Goal: Task Accomplishment & Management: Manage account settings

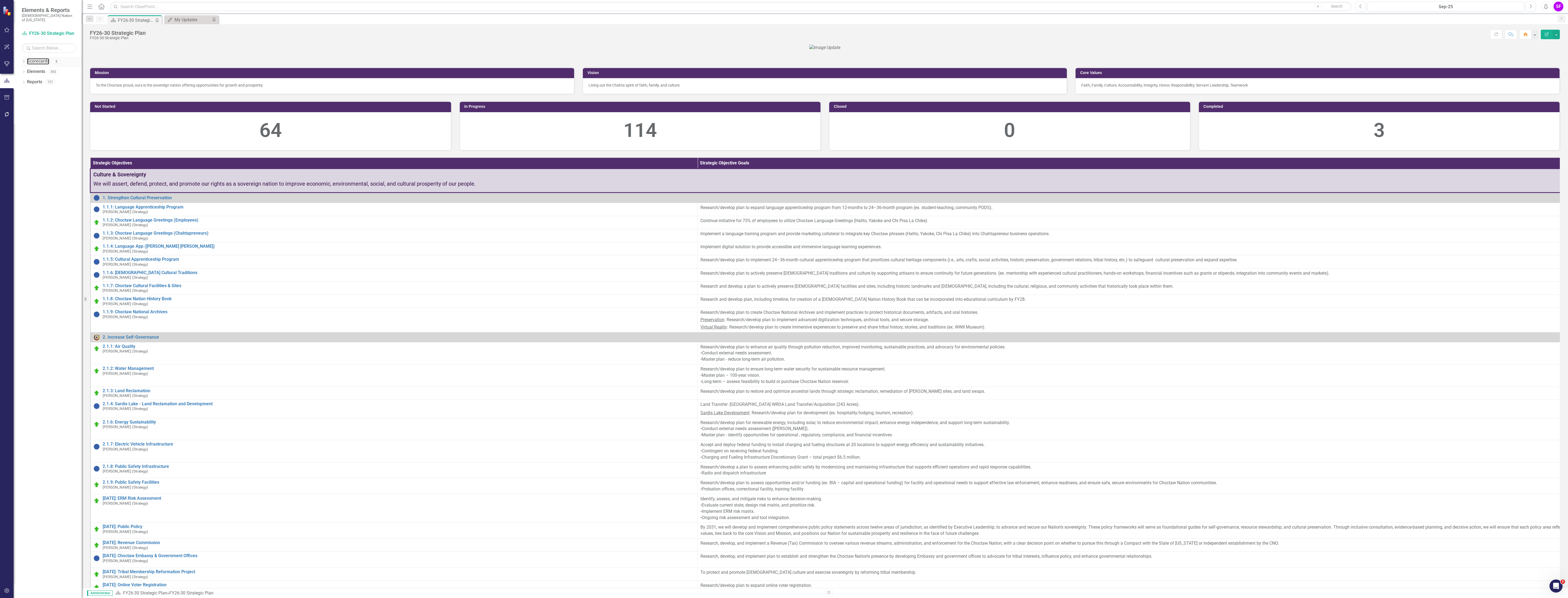
click at [40, 58] on link "Scorecards" at bounding box center [38, 61] width 23 height 6
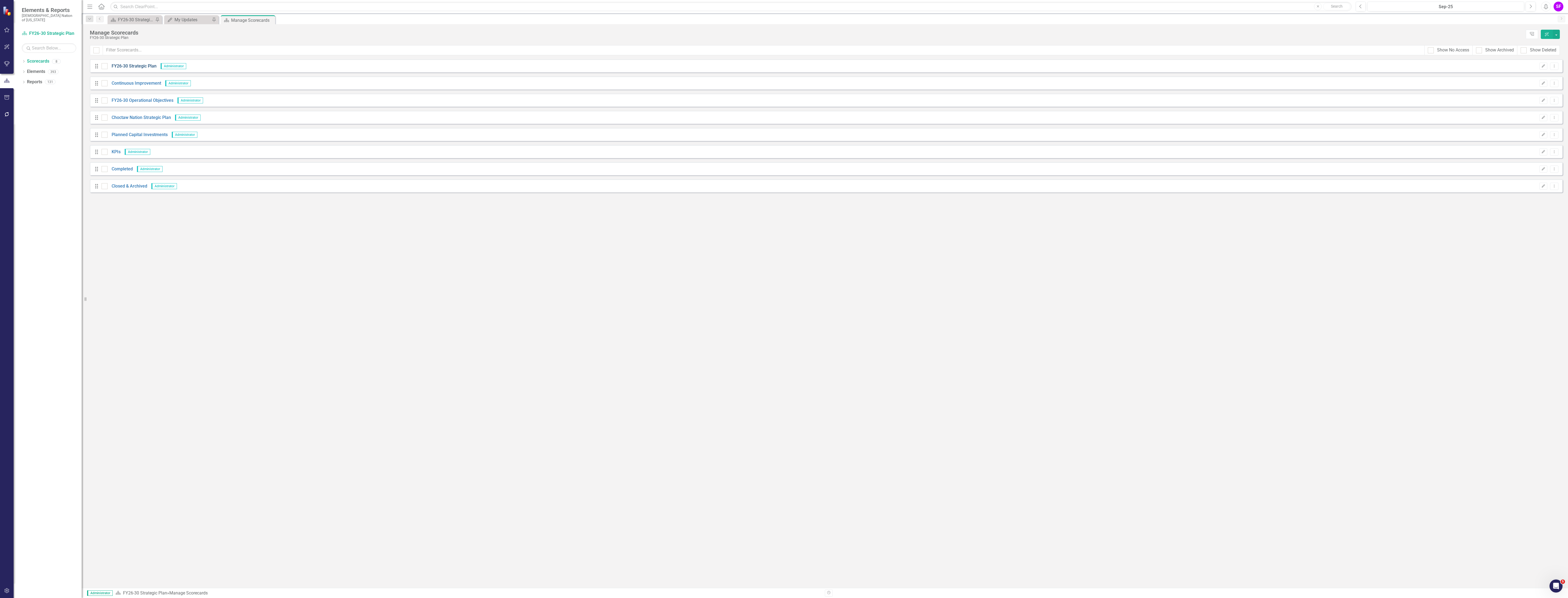
click at [130, 66] on link "FY26-30 Strategic Plan" at bounding box center [132, 66] width 49 height 6
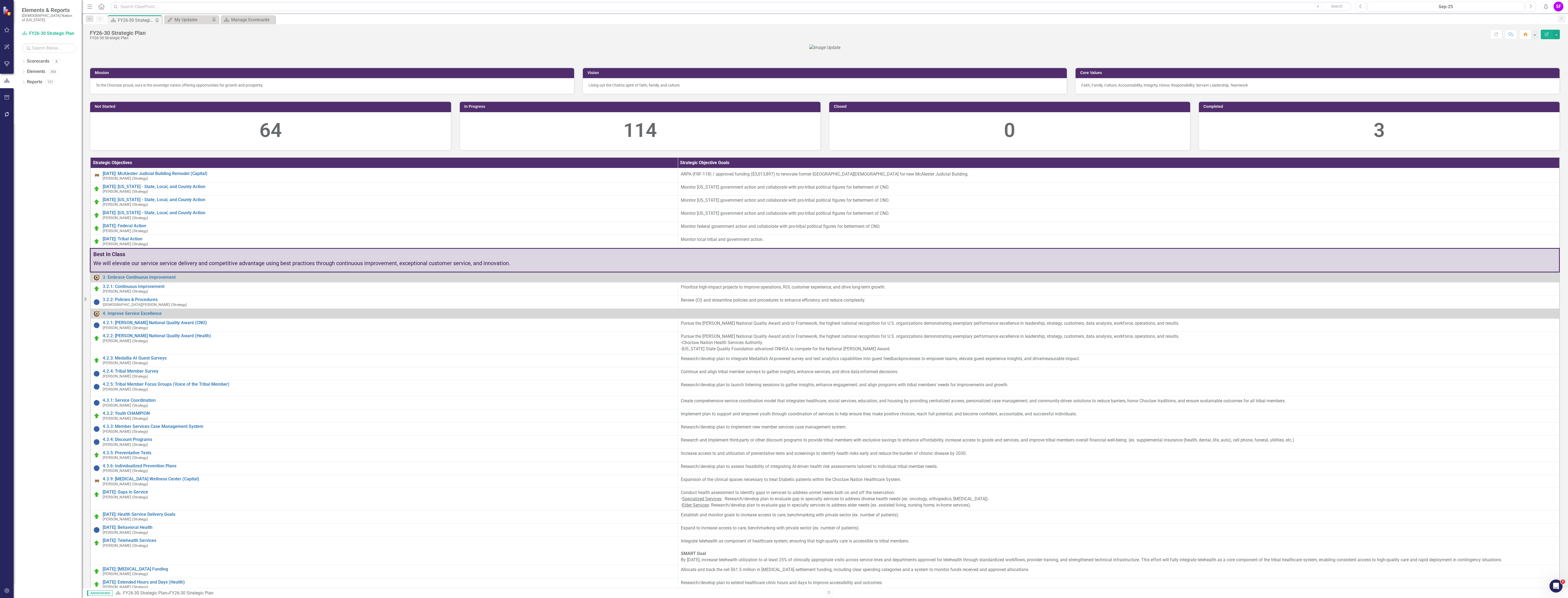
scroll to position [490, 0]
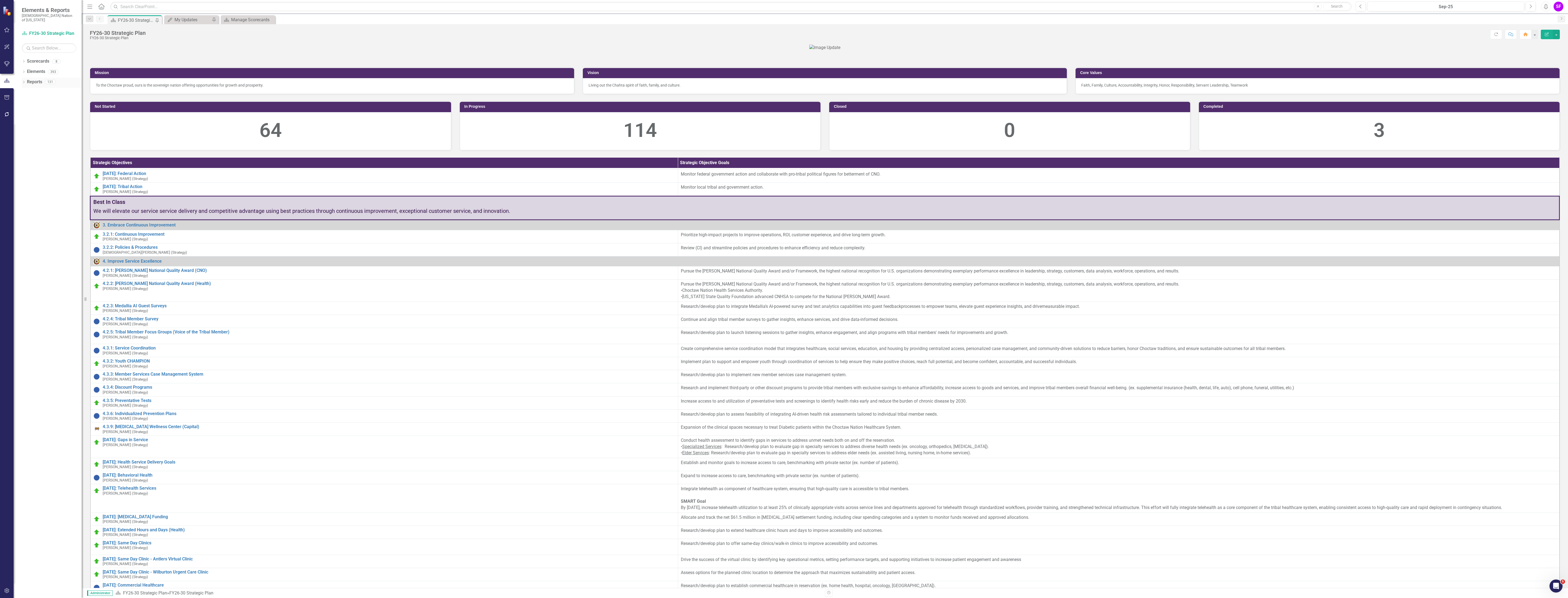
click at [33, 79] on link "Reports" at bounding box center [34, 82] width 15 height 6
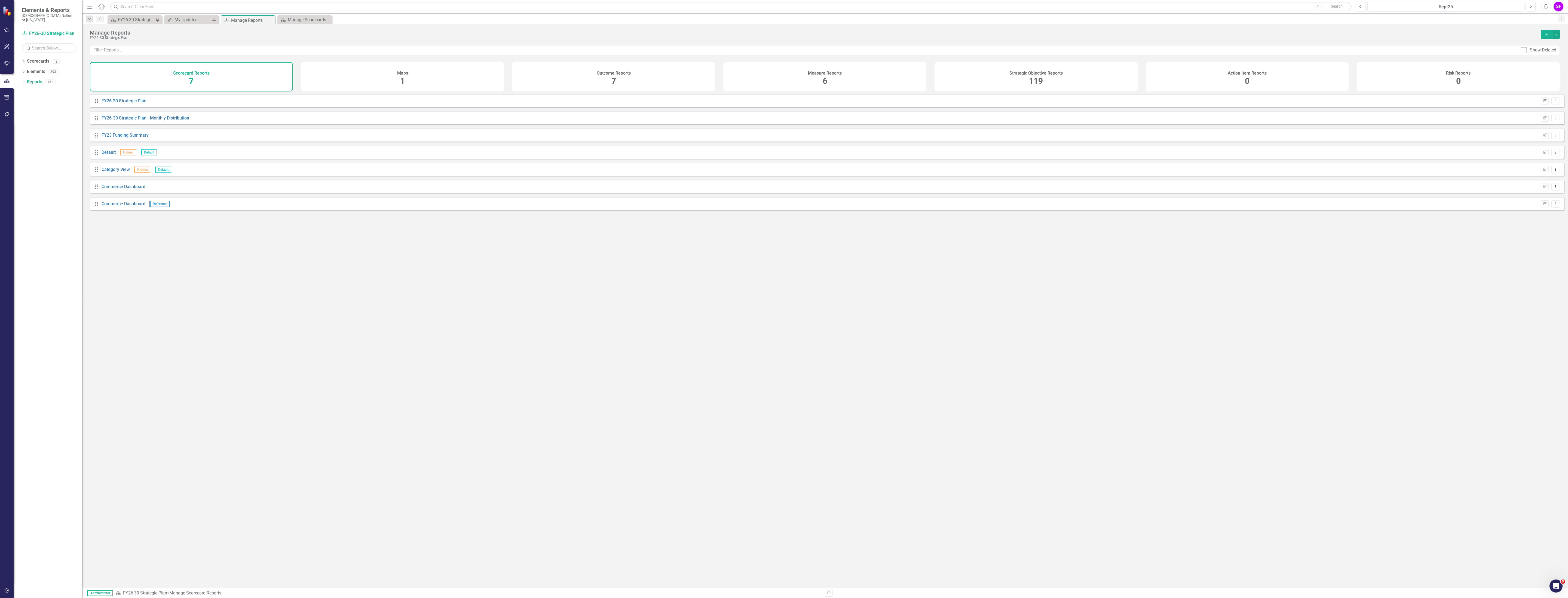
click at [1076, 75] on div "Strategic Objective Reports 119" at bounding box center [1036, 77] width 203 height 29
click at [465, 54] on input "text" at bounding box center [803, 50] width 1427 height 10
type input "sheriden"
click at [124, 120] on link "[PERSON_NAME] Team's SOs" at bounding box center [130, 118] width 57 height 5
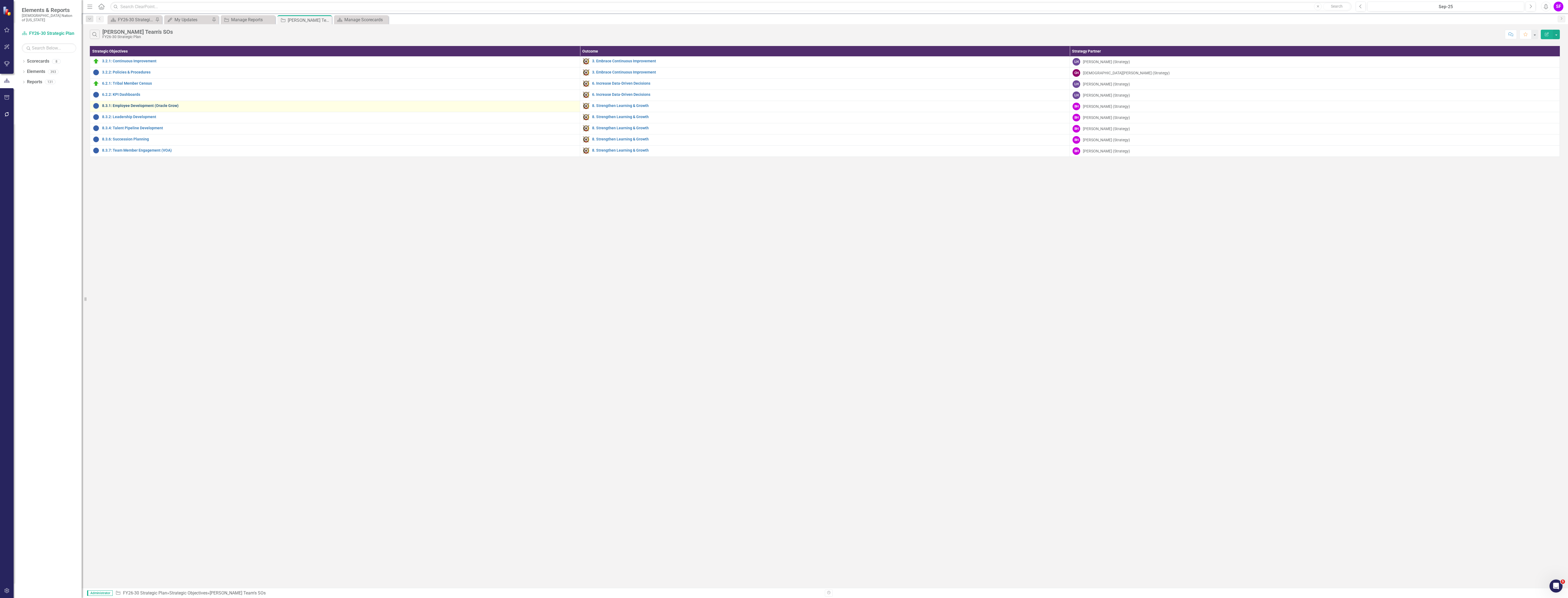
click at [125, 107] on link "8.3.1: Employee Development (Oracle Grow)" at bounding box center [340, 105] width 475 height 4
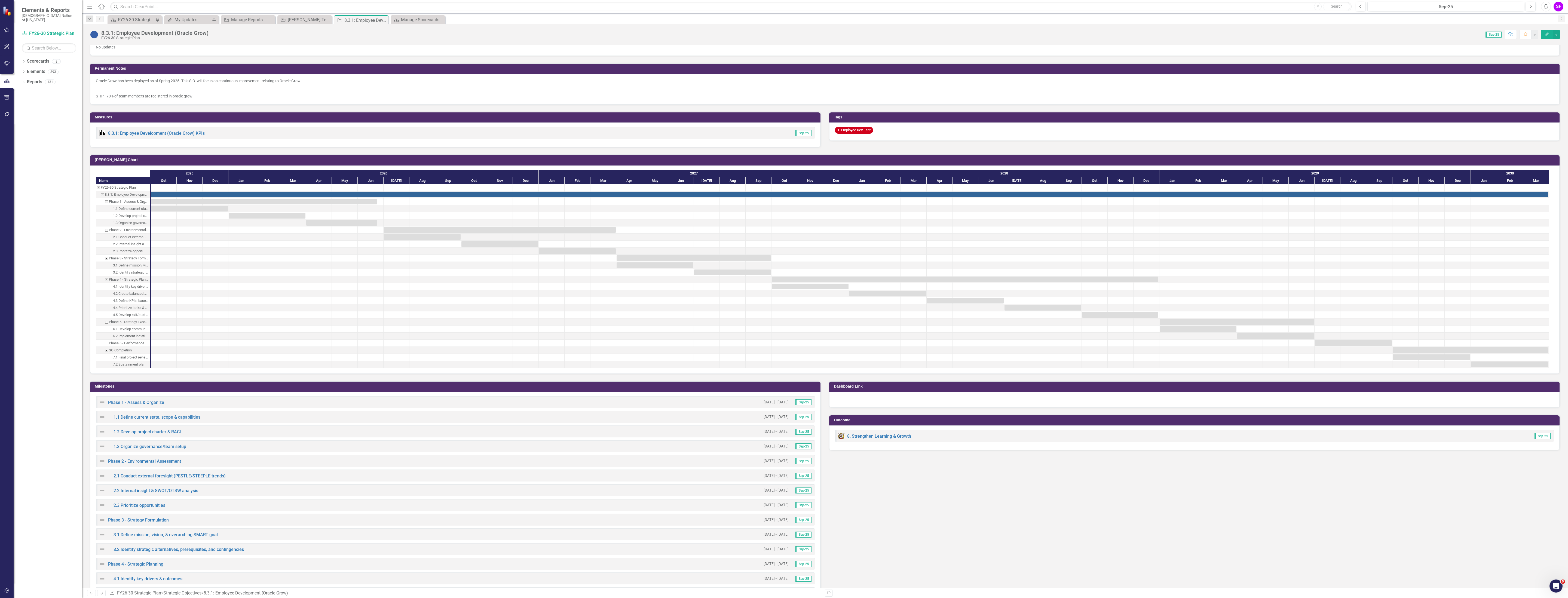
scroll to position [653, 0]
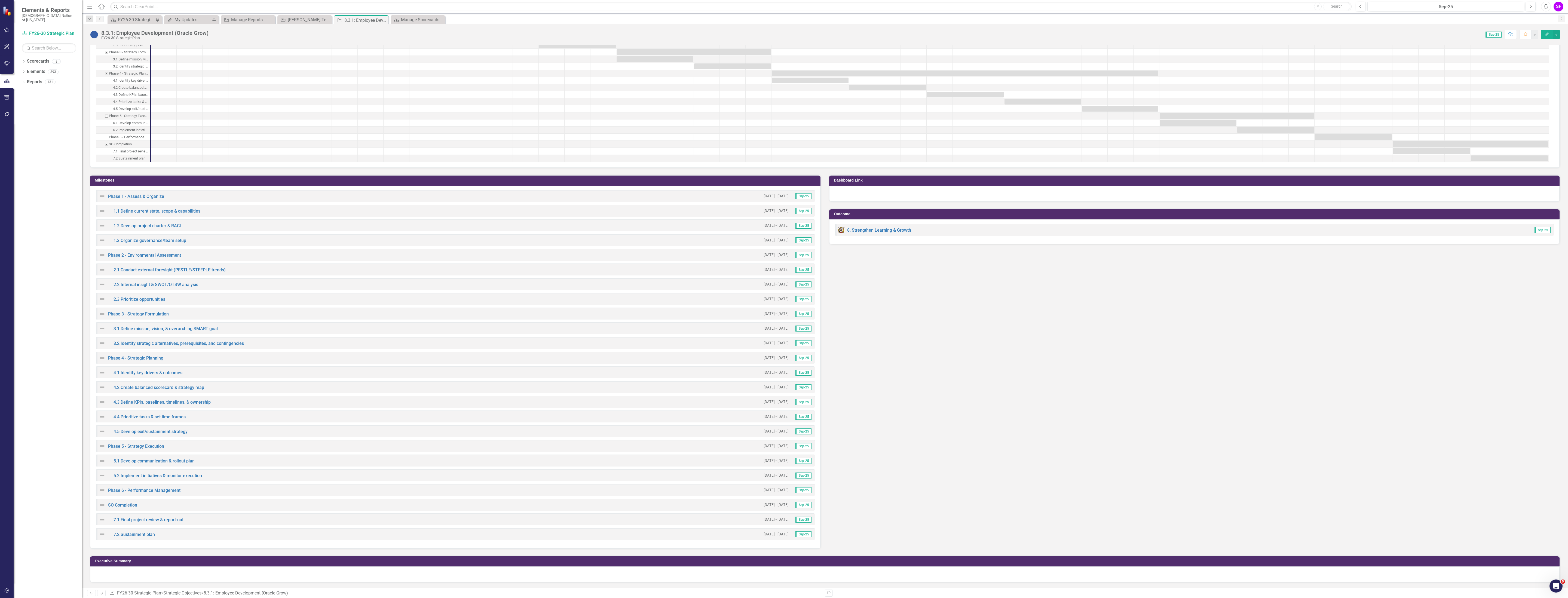
click at [162, 180] on td "Milestones" at bounding box center [457, 181] width 723 height 8
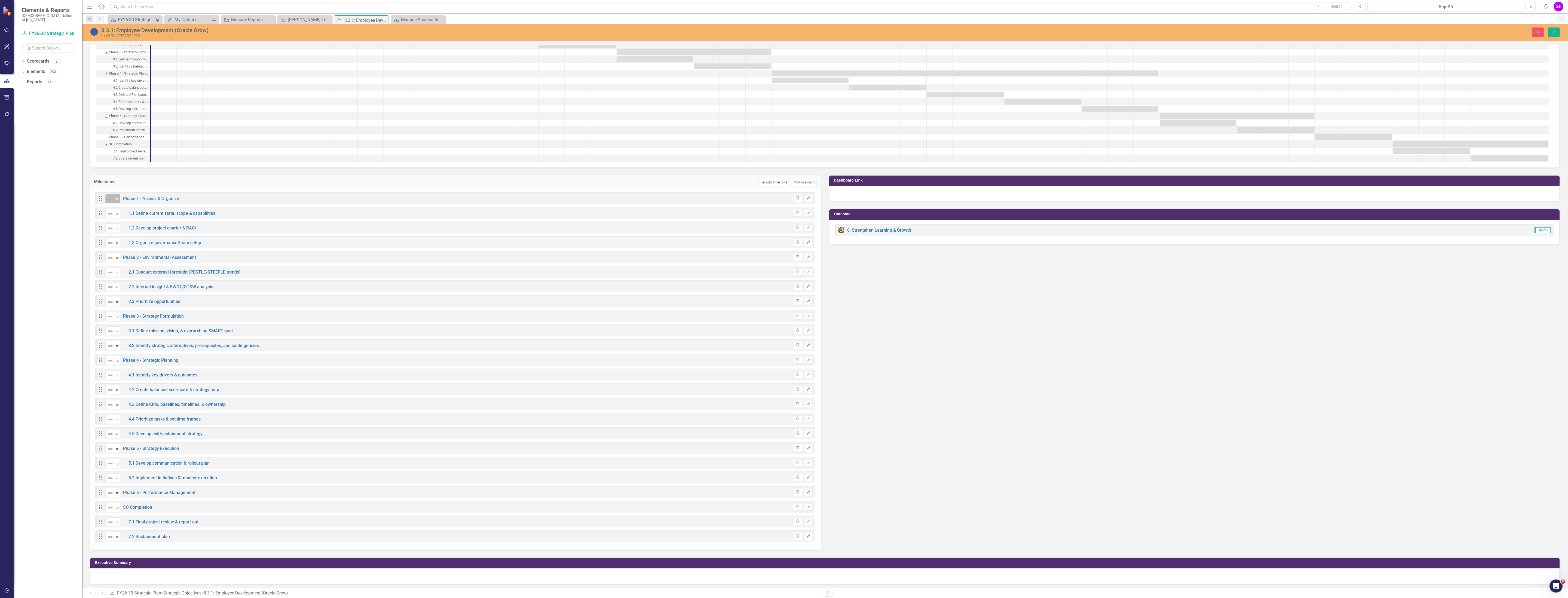
click at [117, 200] on icon at bounding box center [117, 199] width 2 height 2
click at [120, 219] on div "Not Started" at bounding box center [131, 220] width 22 height 6
click at [116, 212] on div "Expand" at bounding box center [117, 213] width 5 height 9
click at [119, 235] on div "Not Started" at bounding box center [133, 235] width 46 height 7
click at [119, 230] on icon "Expand" at bounding box center [117, 228] width 5 height 4
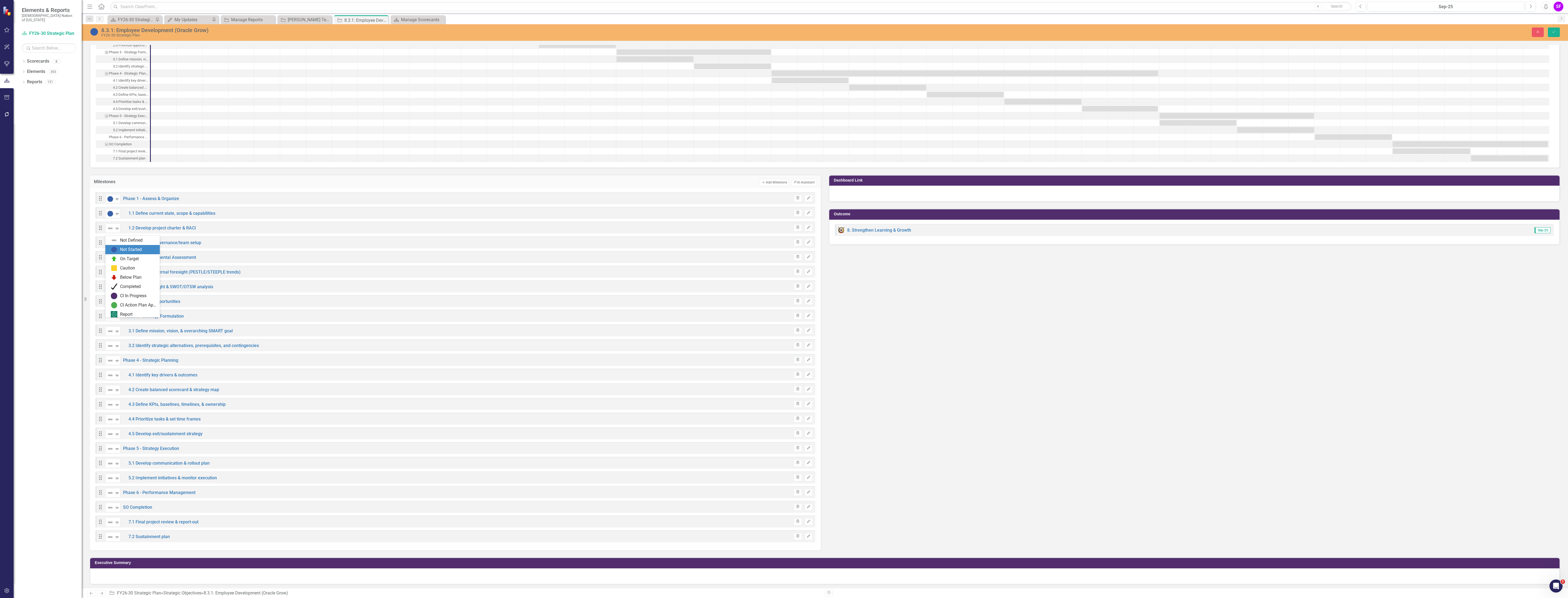
click at [120, 249] on div "Not Started" at bounding box center [131, 249] width 22 height 6
click at [119, 245] on icon "Expand" at bounding box center [117, 243] width 5 height 4
click at [122, 263] on div "Not Started" at bounding box center [131, 264] width 22 height 6
click at [119, 260] on icon "Expand" at bounding box center [117, 257] width 5 height 4
click at [117, 276] on img at bounding box center [114, 279] width 7 height 7
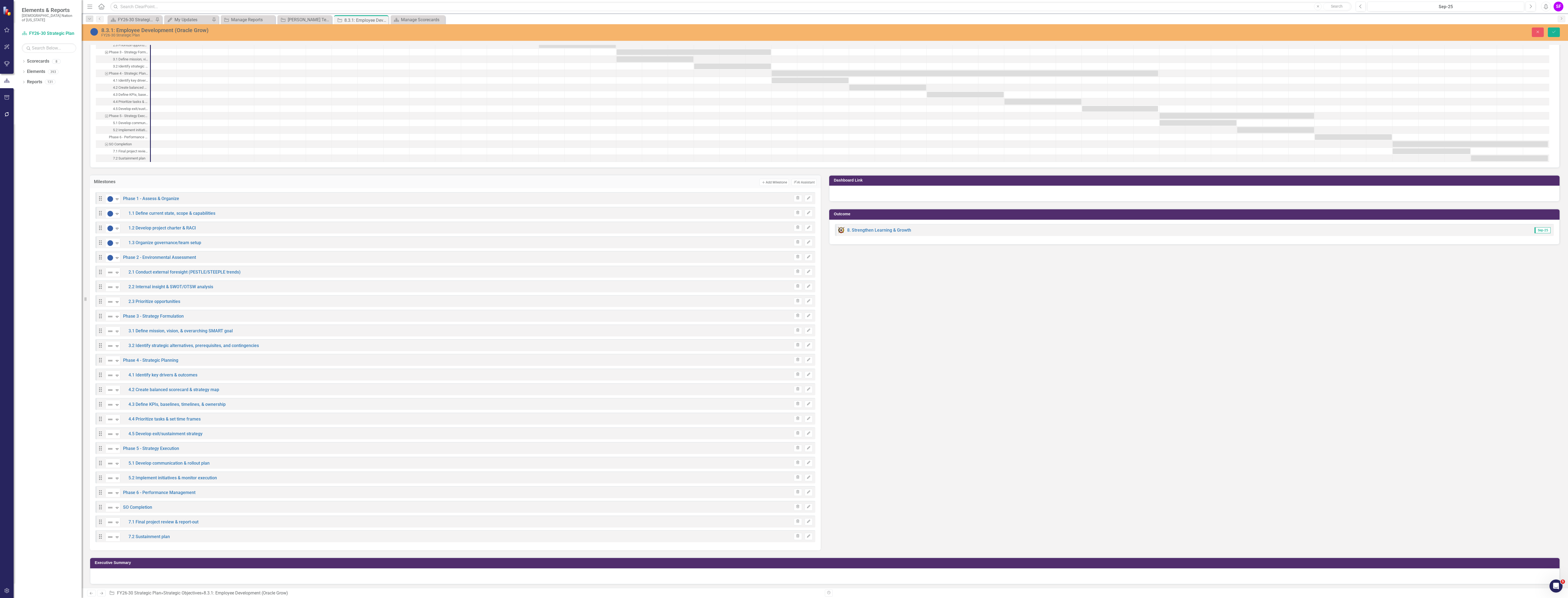
click at [114, 277] on div "Drag Not Defined Expand 2.1 Conduct external foresight (PESTLE/STEEPLE trends) …" at bounding box center [455, 271] width 720 height 12
click at [116, 277] on div "Expand" at bounding box center [117, 272] width 5 height 9
click at [119, 296] on div "Not Started" at bounding box center [133, 293] width 46 height 7
click at [116, 288] on icon "Expand" at bounding box center [117, 287] width 5 height 4
click at [112, 309] on img at bounding box center [114, 308] width 7 height 7
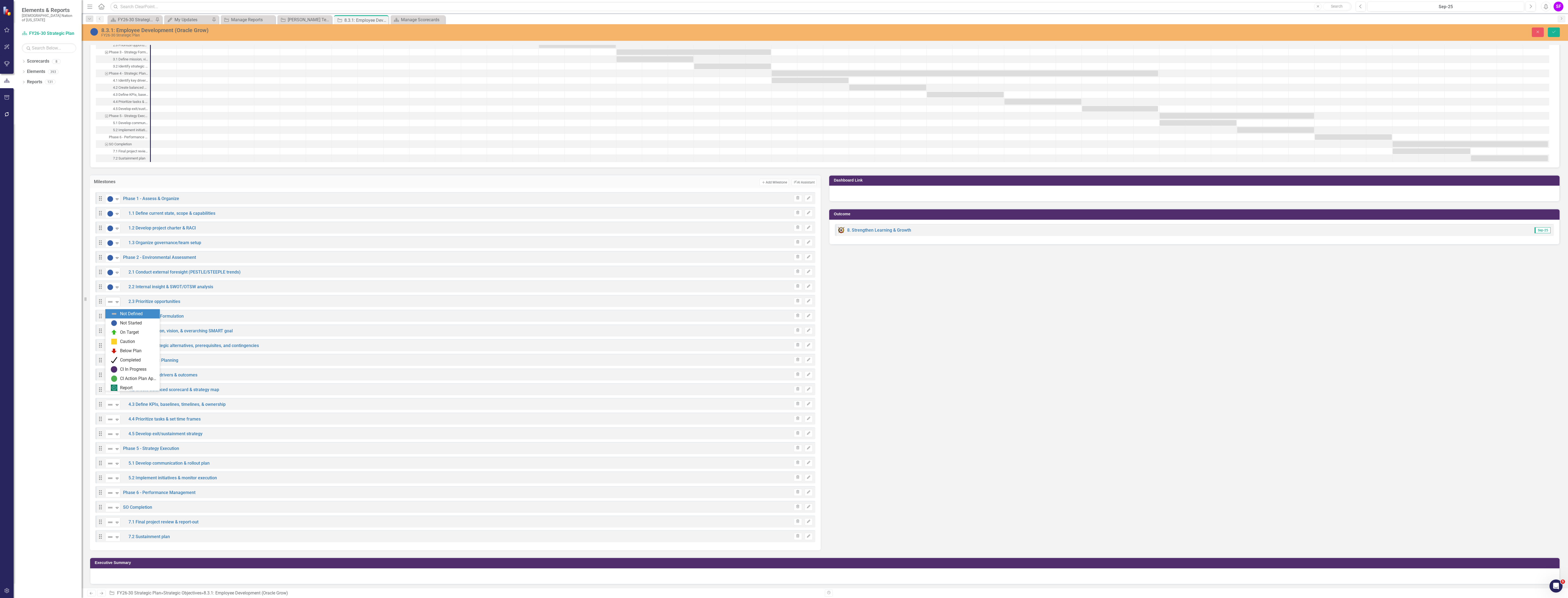
click at [111, 305] on img at bounding box center [110, 302] width 7 height 7
click at [124, 322] on div "Not Started" at bounding box center [131, 323] width 22 height 6
click at [114, 316] on div "Not Defined" at bounding box center [110, 316] width 8 height 8
click at [117, 339] on img at bounding box center [114, 338] width 7 height 7
click at [113, 334] on img at bounding box center [110, 331] width 7 height 7
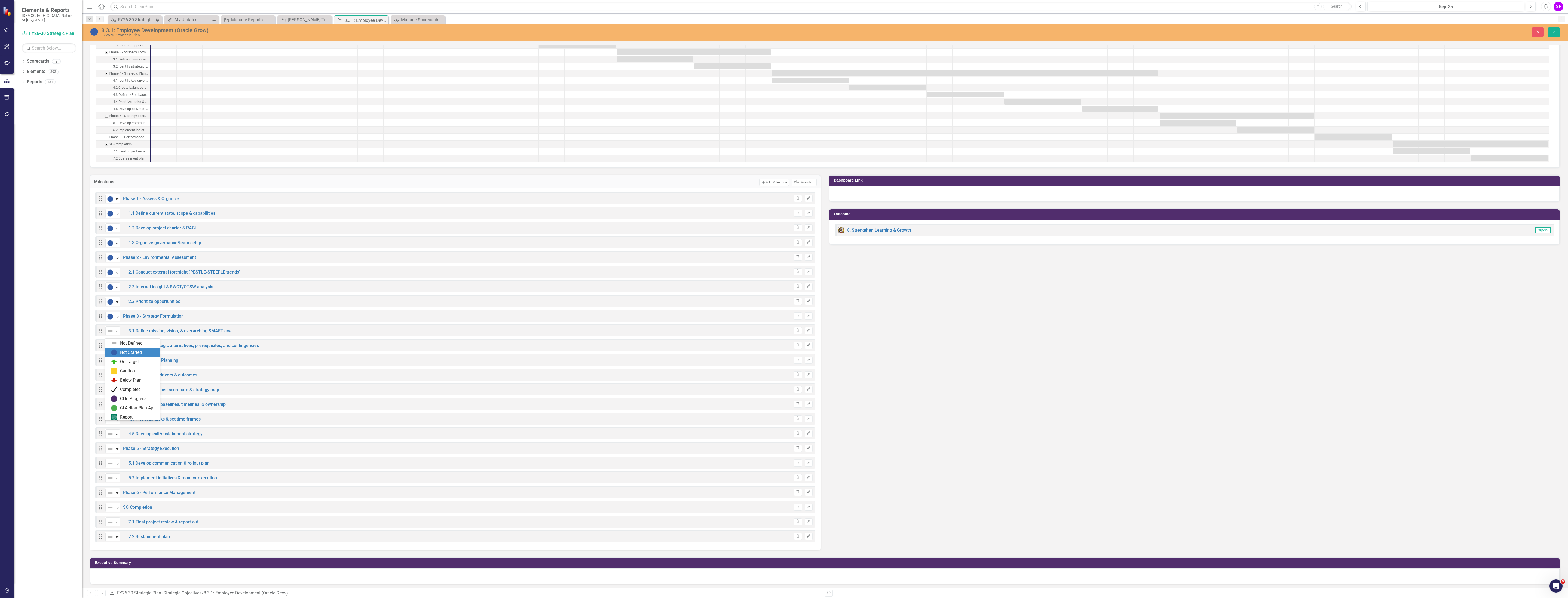
click at [114, 352] on img at bounding box center [114, 352] width 7 height 7
click at [117, 348] on icon "Expand" at bounding box center [117, 346] width 5 height 4
click at [113, 365] on img at bounding box center [114, 367] width 7 height 7
click at [113, 364] on img at bounding box center [110, 360] width 7 height 7
click at [115, 383] on img at bounding box center [114, 381] width 7 height 7
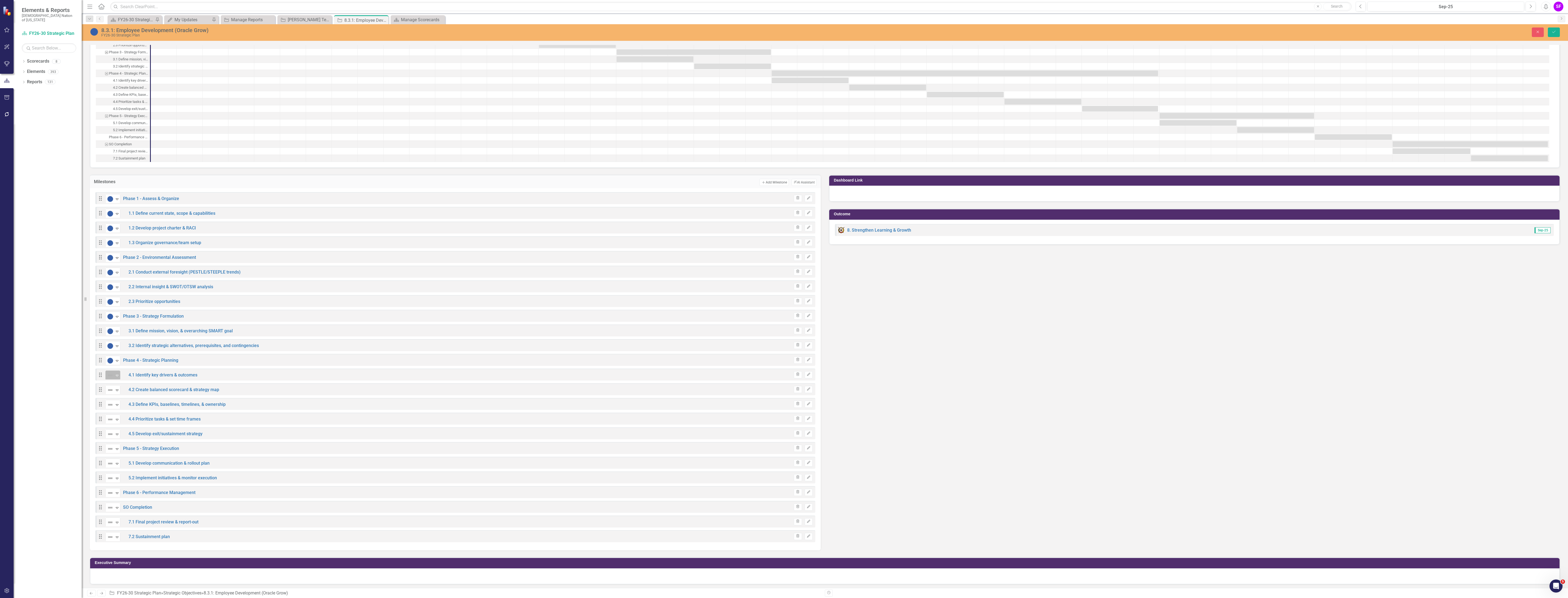
click at [117, 377] on icon "Expand" at bounding box center [117, 375] width 5 height 4
click at [115, 394] on div "Expand" at bounding box center [117, 389] width 5 height 9
click at [116, 406] on icon at bounding box center [117, 405] width 2 height 2
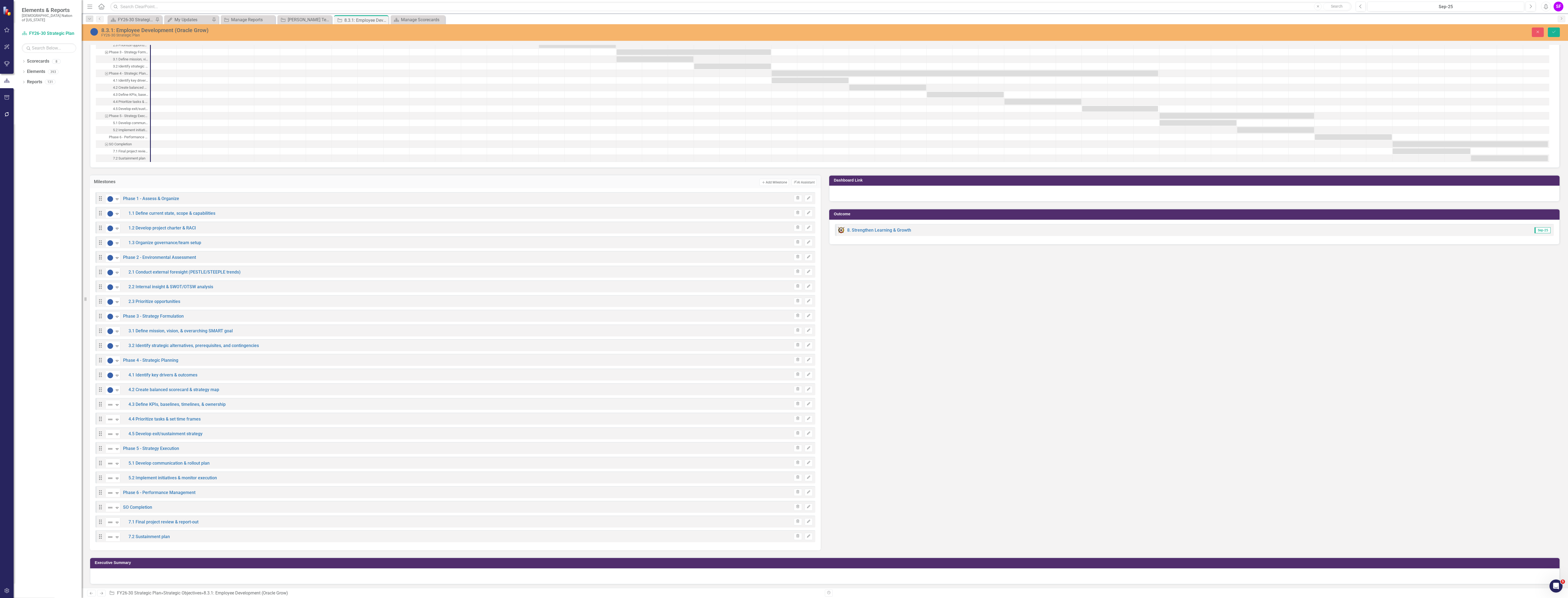
click at [118, 420] on icon "Expand" at bounding box center [117, 419] width 5 height 4
click at [115, 436] on icon "Expand" at bounding box center [117, 434] width 5 height 4
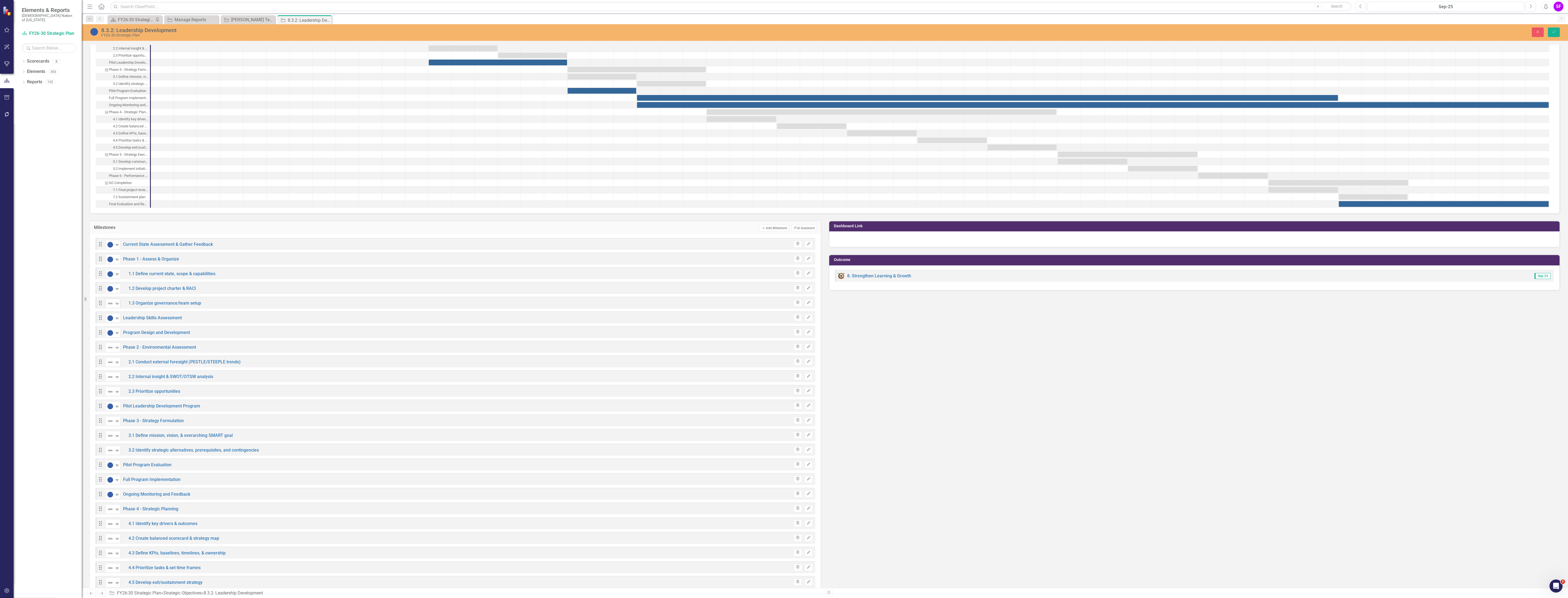
click at [110, 349] on img at bounding box center [110, 347] width 7 height 7
click at [118, 363] on icon at bounding box center [117, 362] width 2 height 2
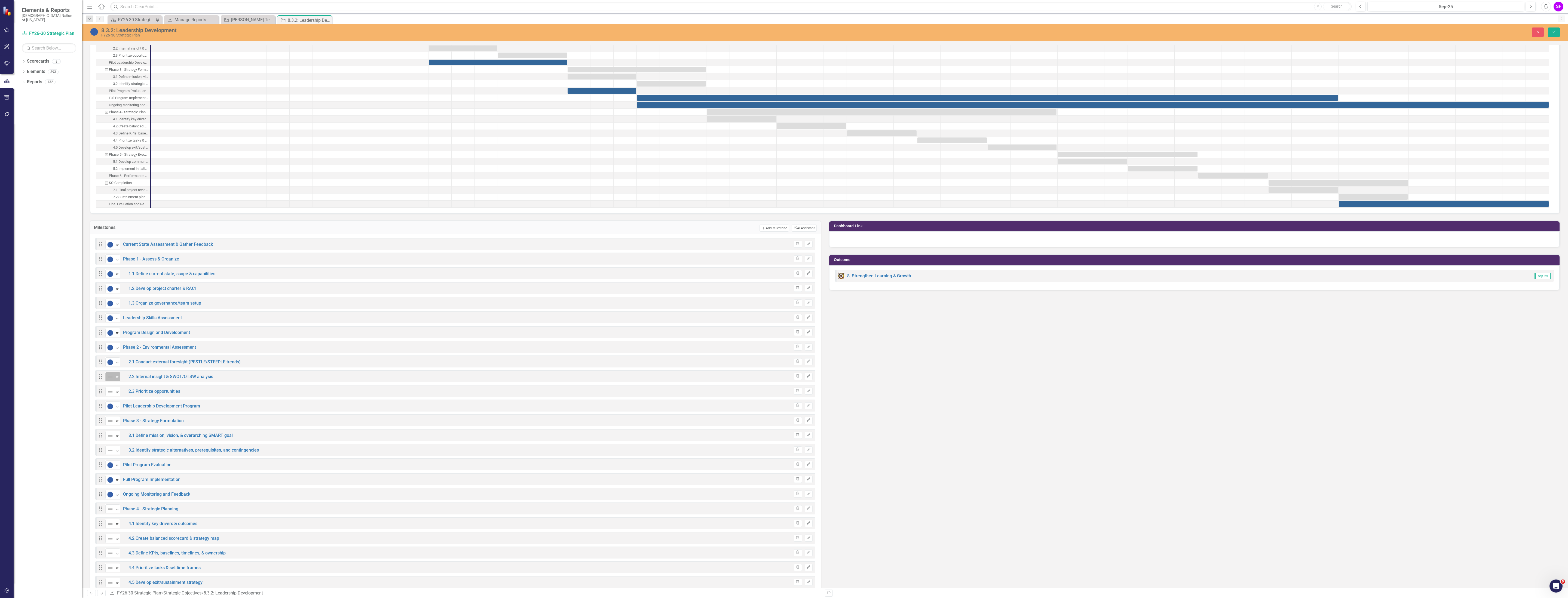
click at [114, 379] on icon "Expand" at bounding box center [117, 377] width 5 height 4
click at [118, 394] on icon "Expand" at bounding box center [117, 391] width 5 height 4
click at [110, 424] on img at bounding box center [110, 420] width 7 height 7
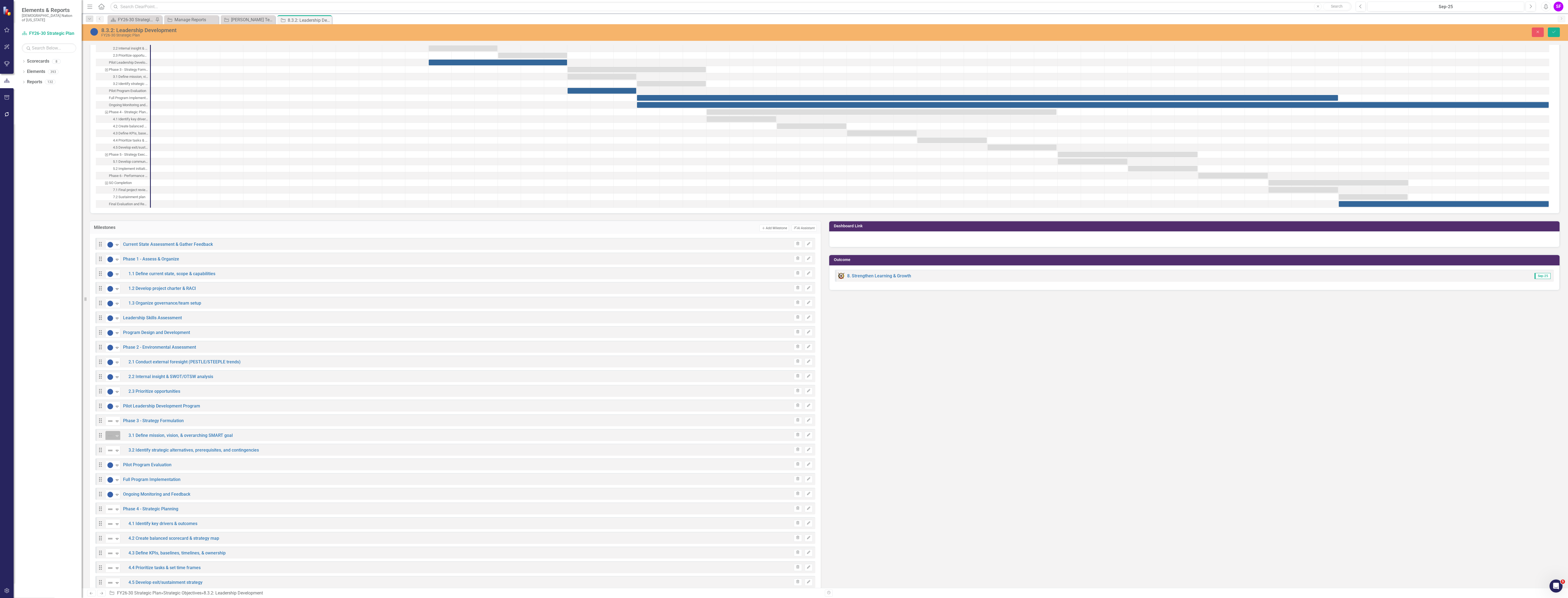
click at [116, 438] on icon "Expand" at bounding box center [117, 435] width 5 height 4
click at [119, 454] on div "Expand" at bounding box center [117, 450] width 5 height 9
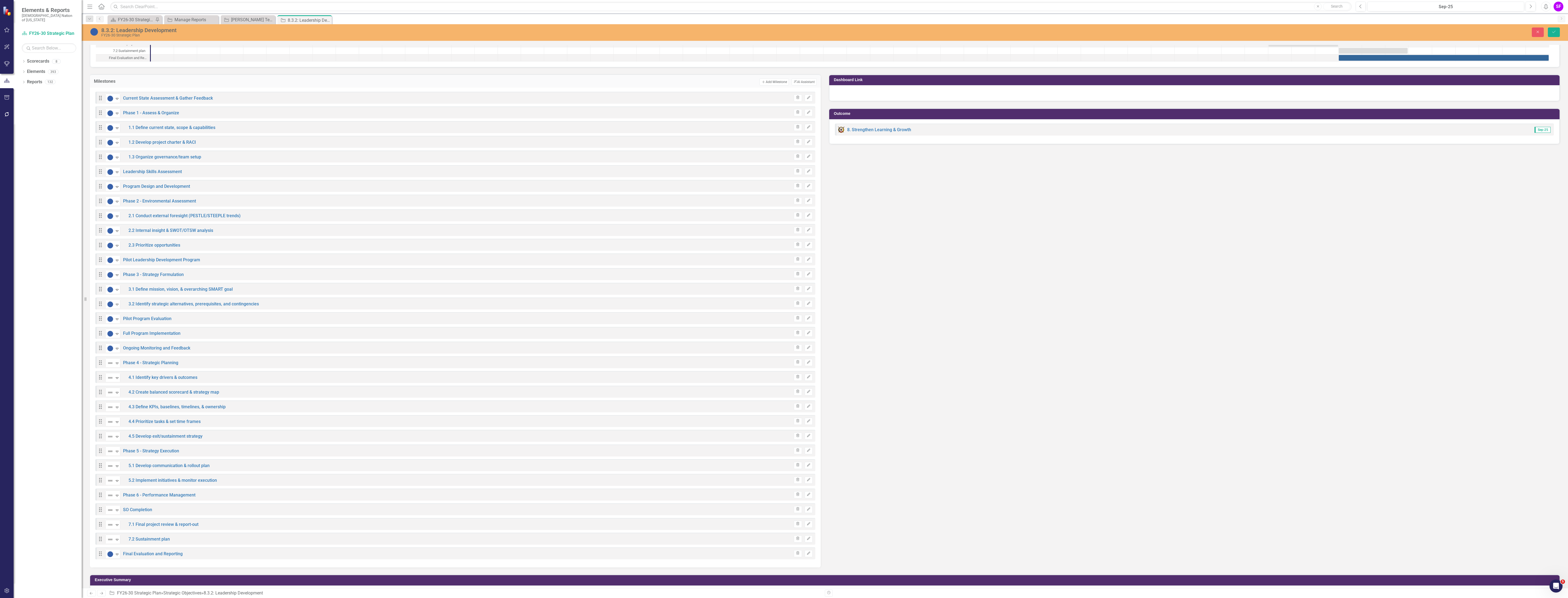
scroll to position [821, 0]
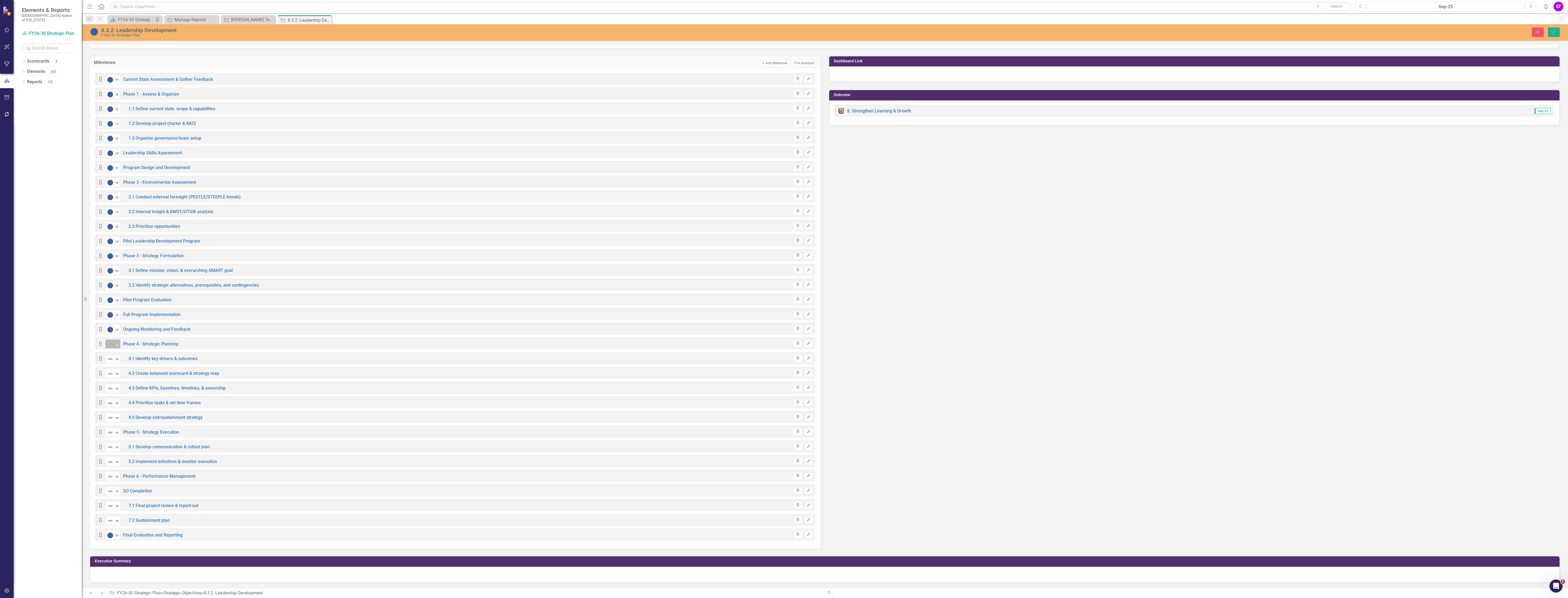
click at [116, 346] on icon "Expand" at bounding box center [117, 344] width 5 height 4
click at [116, 360] on icon "Expand" at bounding box center [117, 358] width 5 height 4
click at [110, 375] on img at bounding box center [110, 374] width 7 height 7
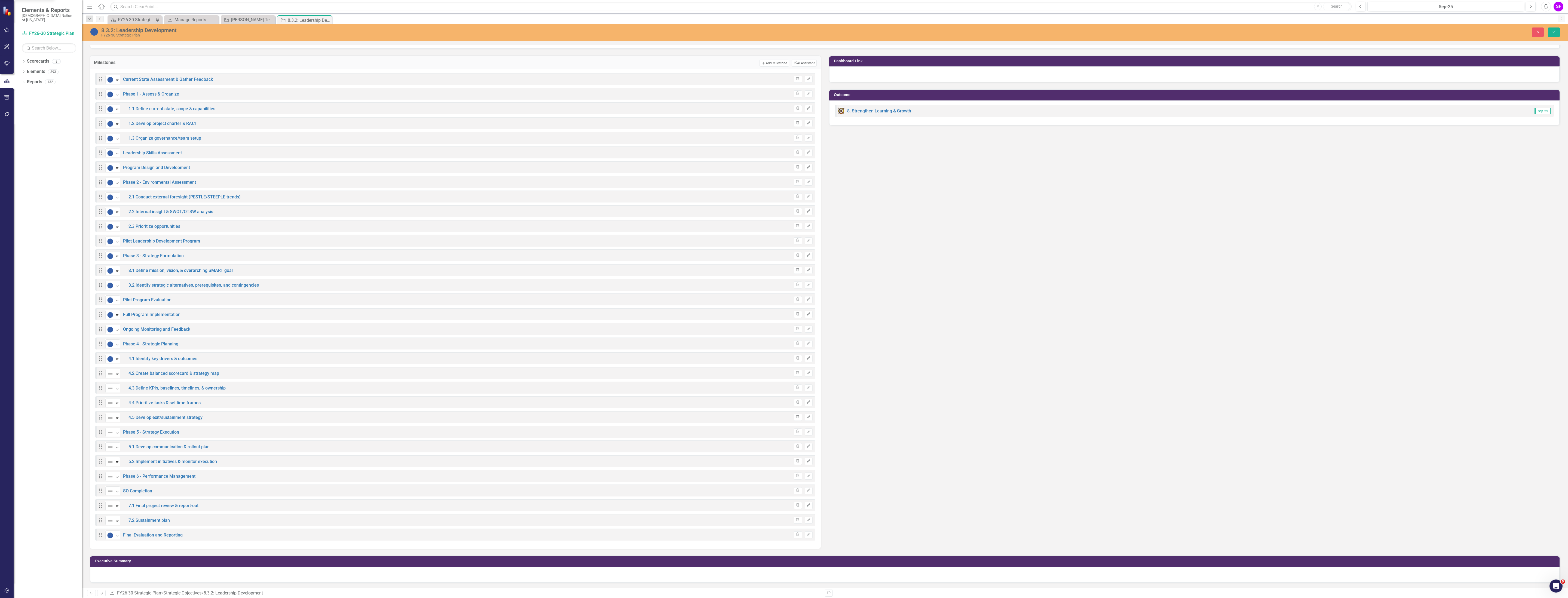
click at [113, 389] on img at bounding box center [110, 388] width 7 height 7
click at [116, 402] on icon "Expand" at bounding box center [117, 403] width 5 height 4
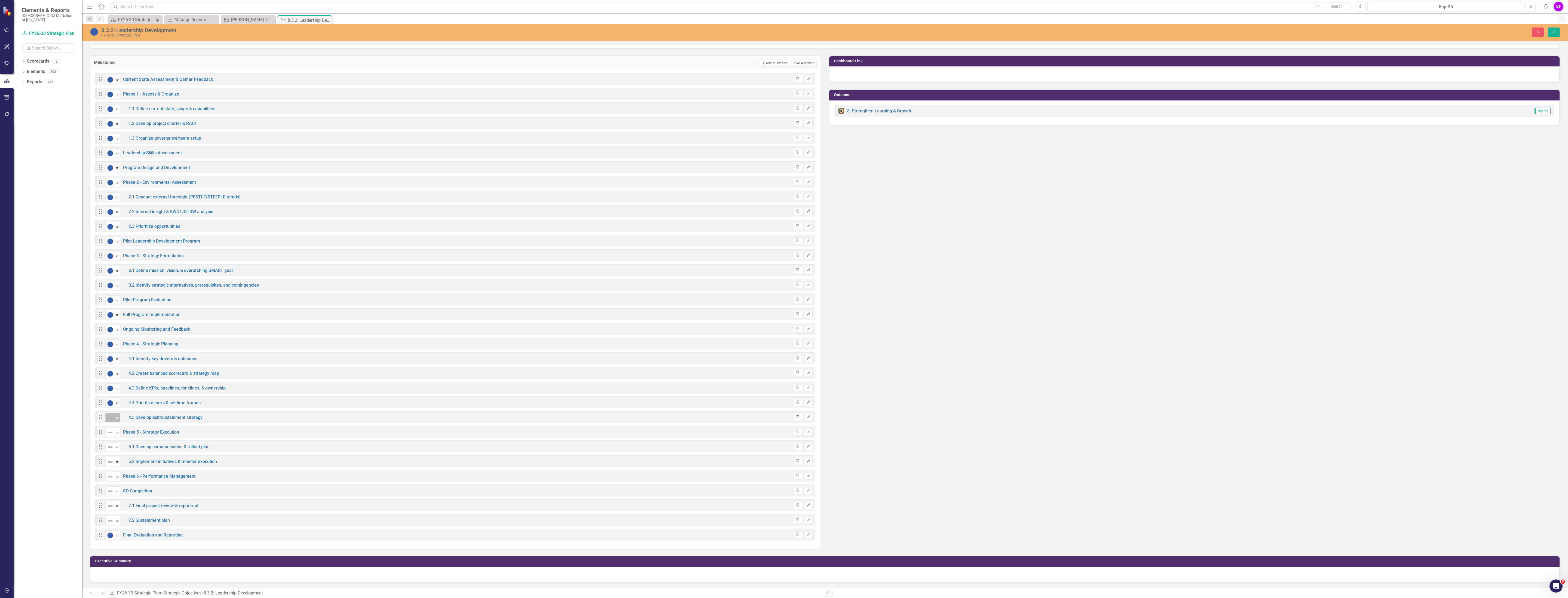
click at [119, 418] on icon "Expand" at bounding box center [117, 417] width 5 height 4
click at [117, 433] on icon "Expand" at bounding box center [117, 432] width 5 height 4
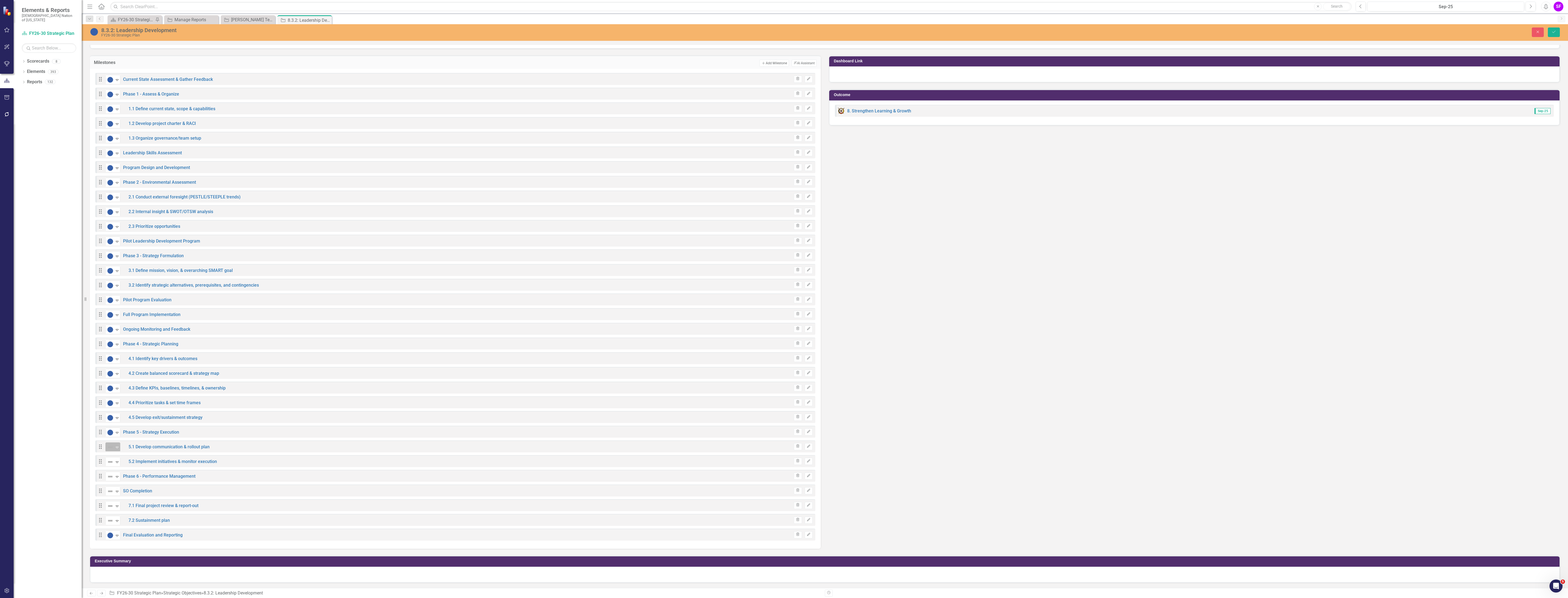
click at [116, 445] on icon "Expand" at bounding box center [117, 447] width 5 height 4
click at [118, 462] on icon "Expand" at bounding box center [117, 461] width 5 height 4
click at [114, 475] on icon "Expand" at bounding box center [117, 476] width 5 height 4
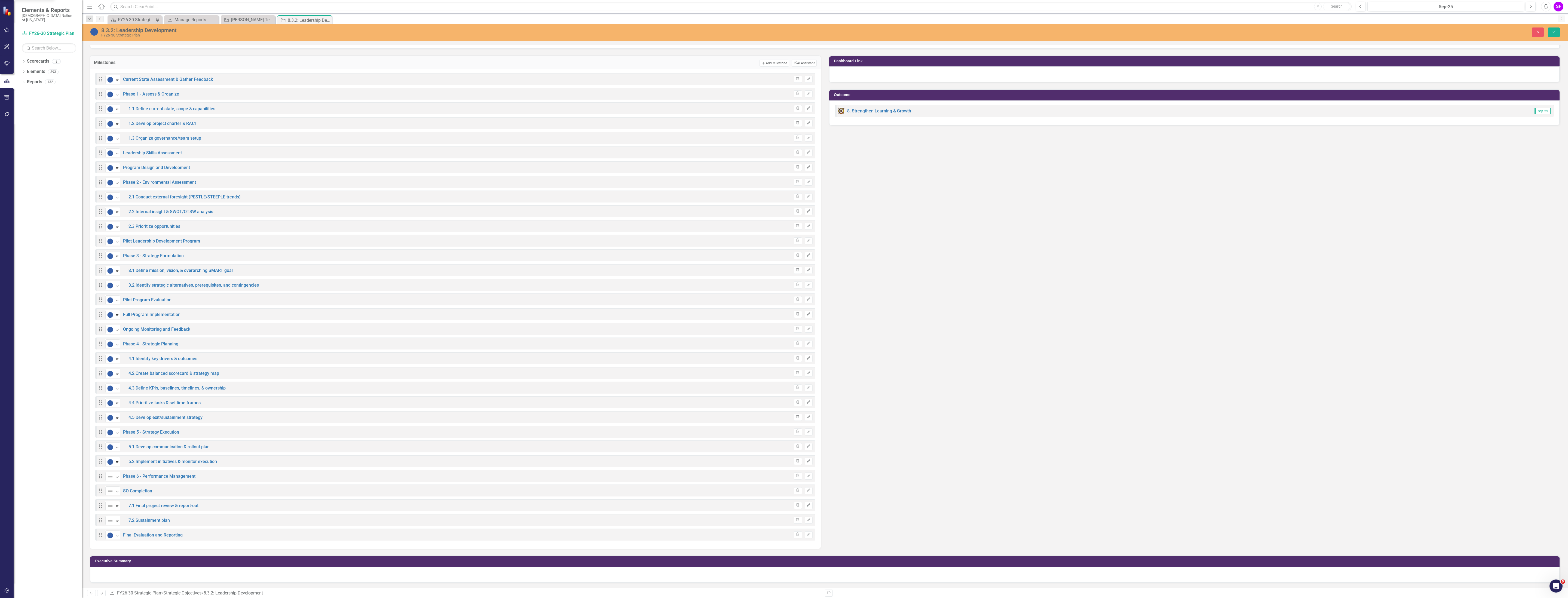
click at [114, 491] on icon "Expand" at bounding box center [117, 491] width 5 height 4
click at [116, 506] on icon "Expand" at bounding box center [117, 506] width 5 height 4
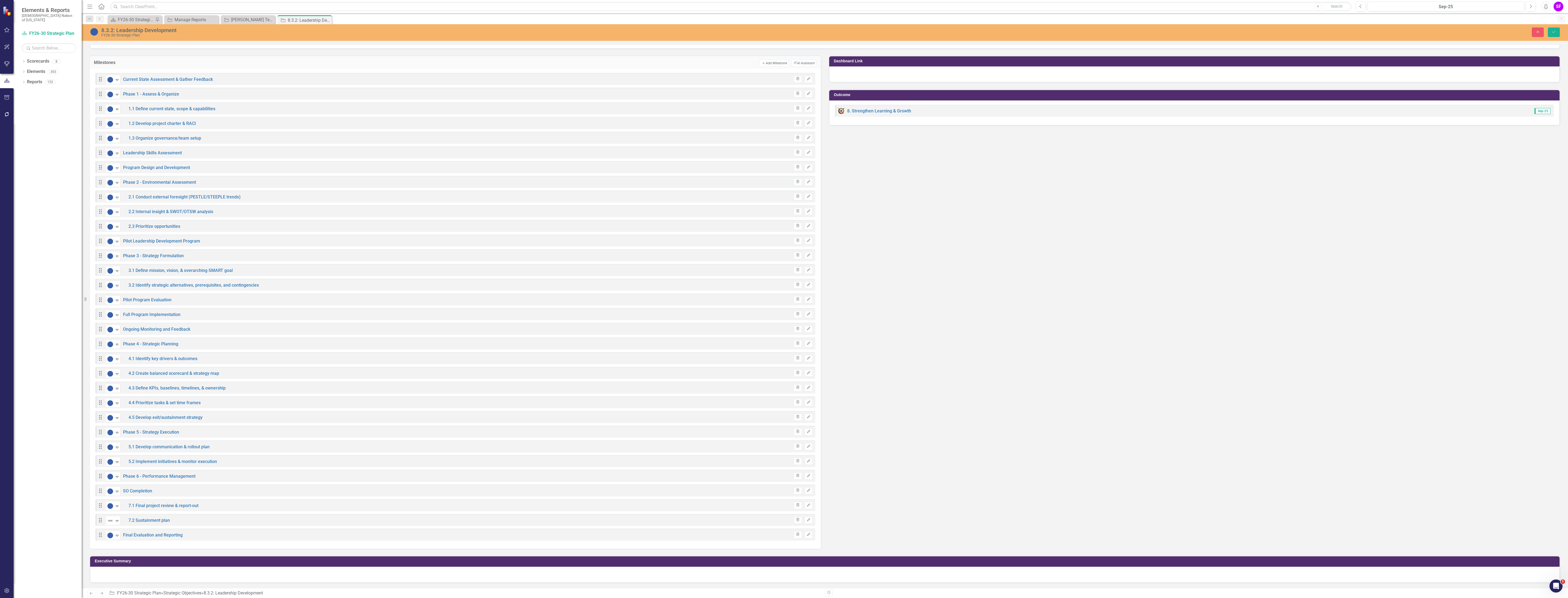
click at [119, 521] on icon "Expand" at bounding box center [117, 520] width 5 height 4
click at [1549, 29] on button "Save" at bounding box center [1554, 32] width 12 height 10
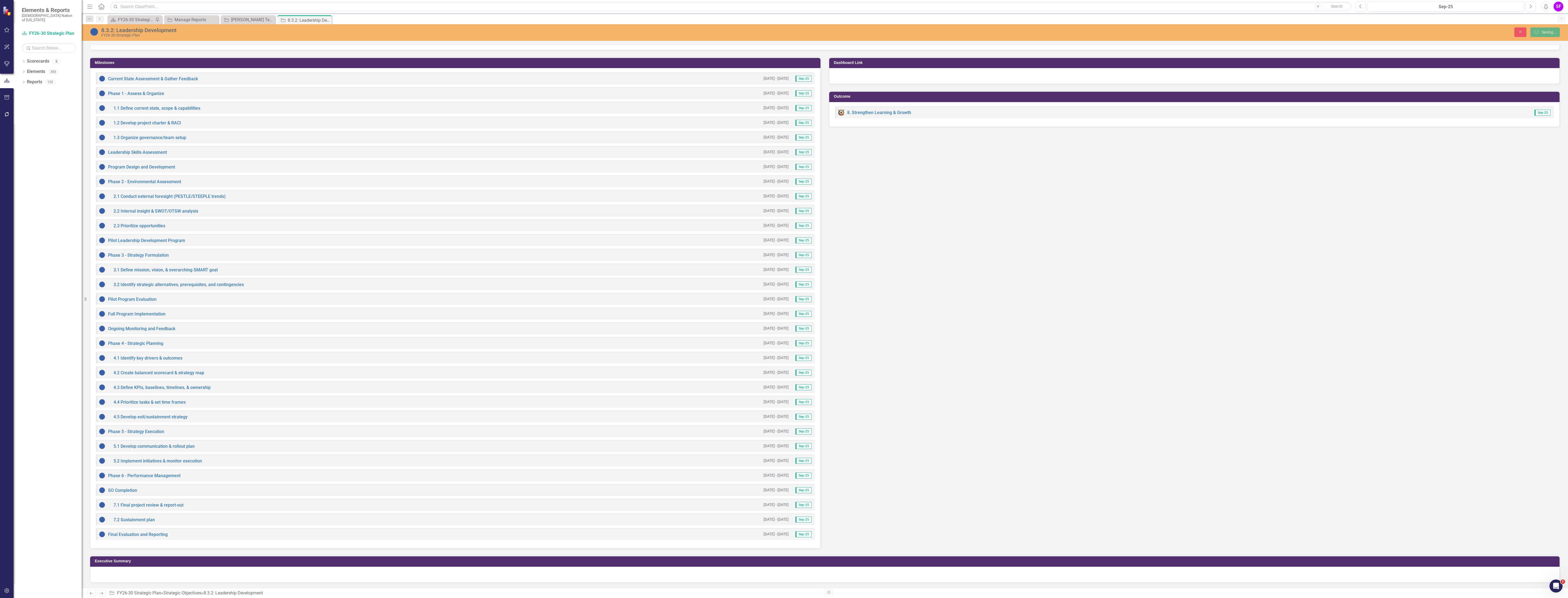
scroll to position [371, 0]
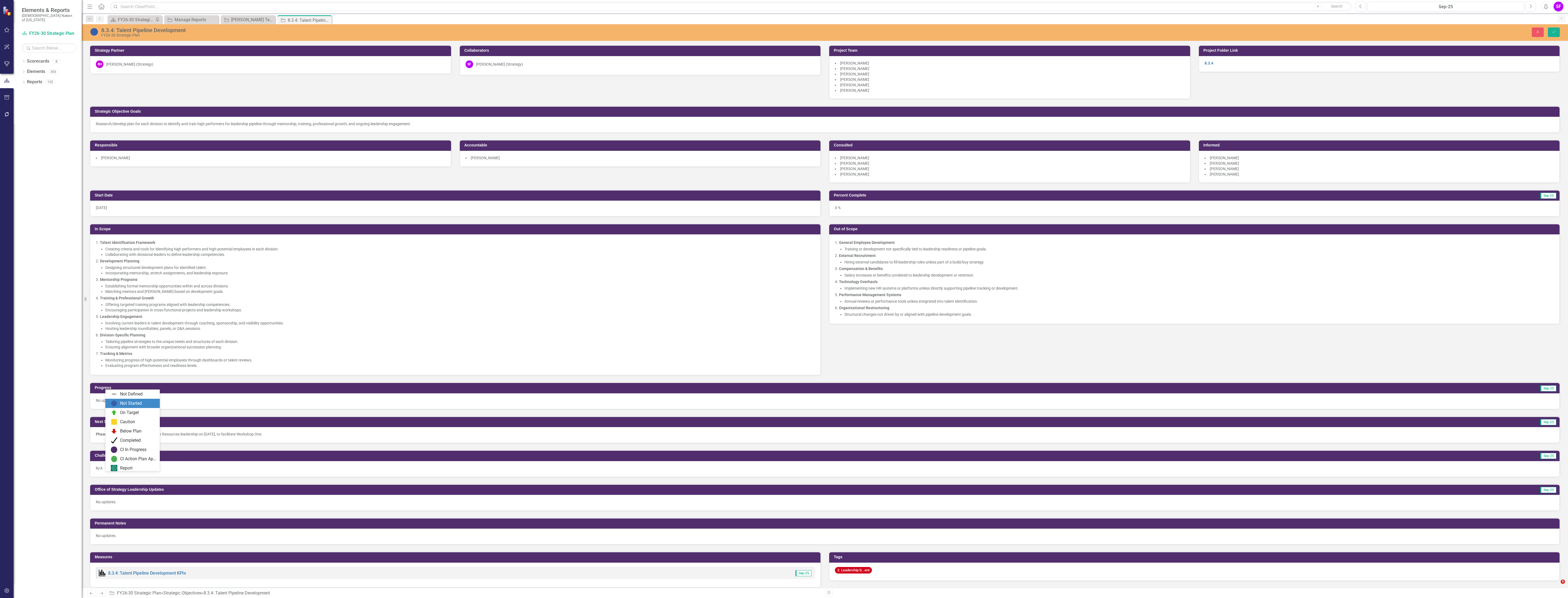
click at [124, 401] on div "Not Started" at bounding box center [131, 403] width 22 height 6
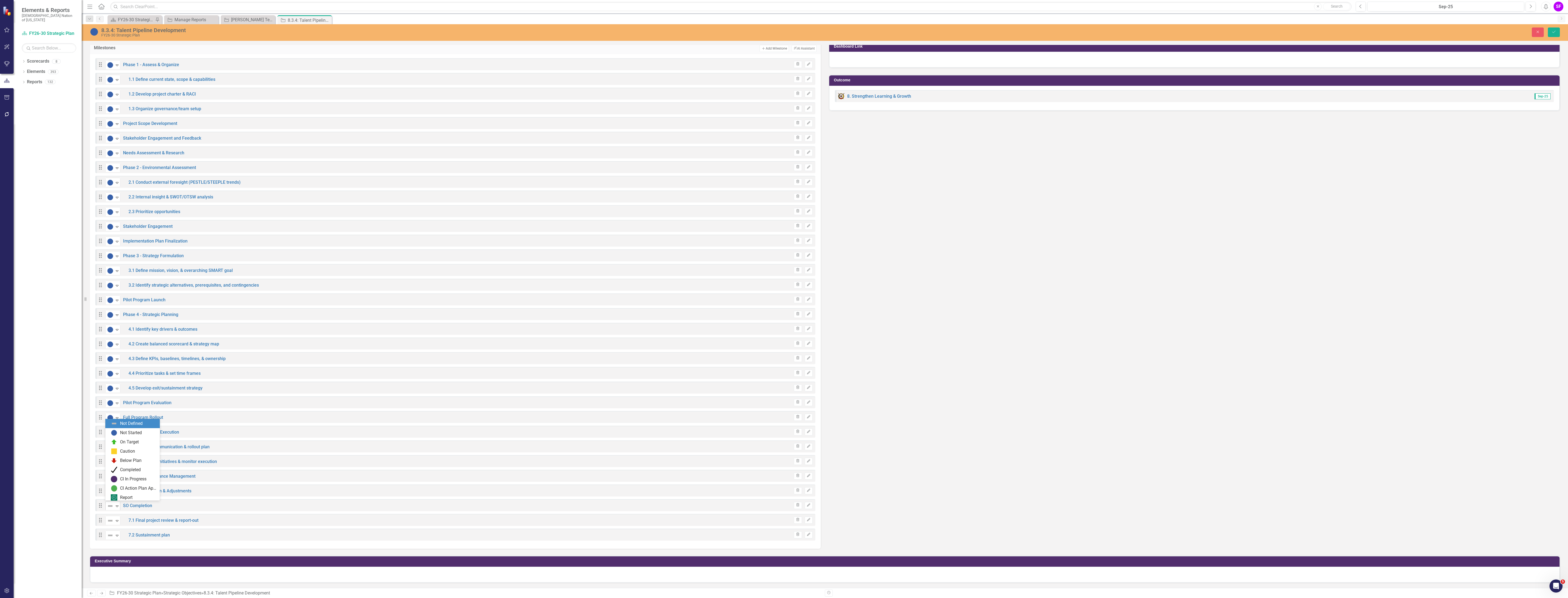
click at [116, 504] on icon "Expand" at bounding box center [117, 506] width 5 height 4
click at [133, 434] on div "Not Started" at bounding box center [131, 433] width 22 height 6
click at [116, 521] on icon "Expand" at bounding box center [117, 520] width 5 height 4
click at [124, 446] on div "Not Started" at bounding box center [131, 447] width 22 height 6
click at [113, 538] on div "Not Defined" at bounding box center [110, 535] width 8 height 8
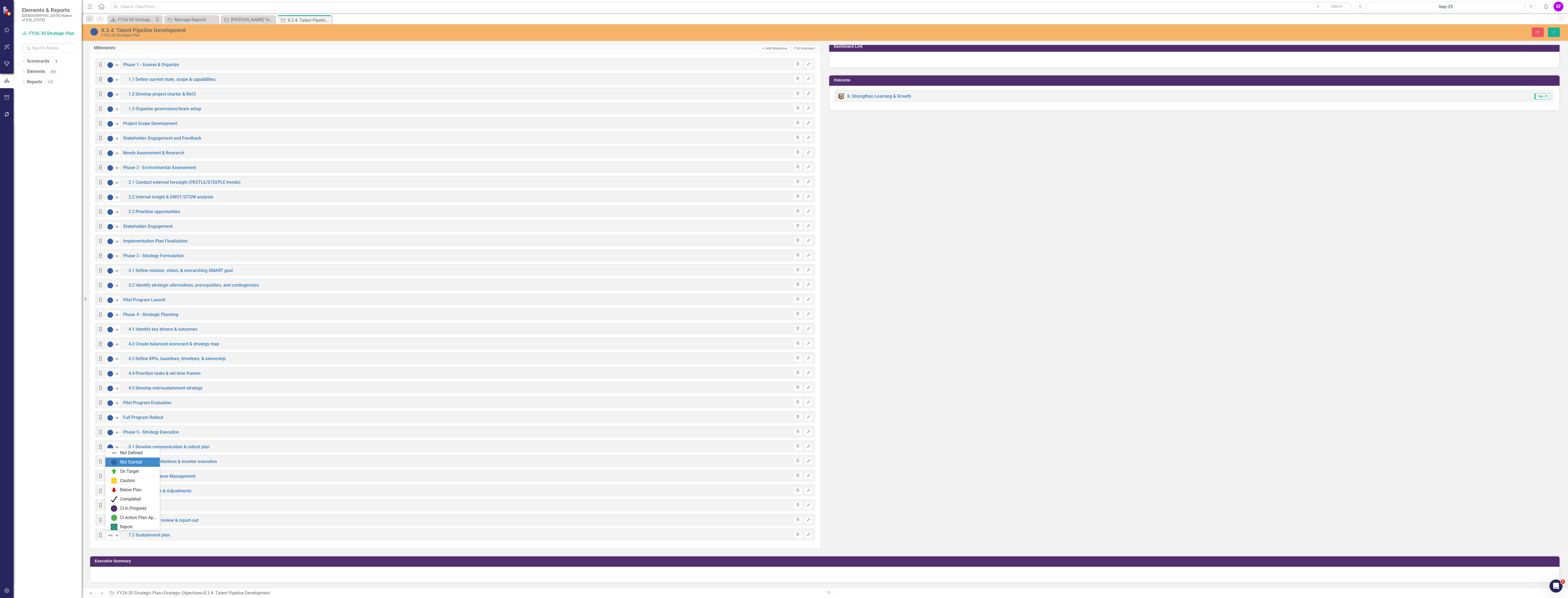
click at [120, 464] on div "Not Started" at bounding box center [131, 462] width 22 height 6
click at [1559, 35] on button "Save" at bounding box center [1554, 32] width 12 height 10
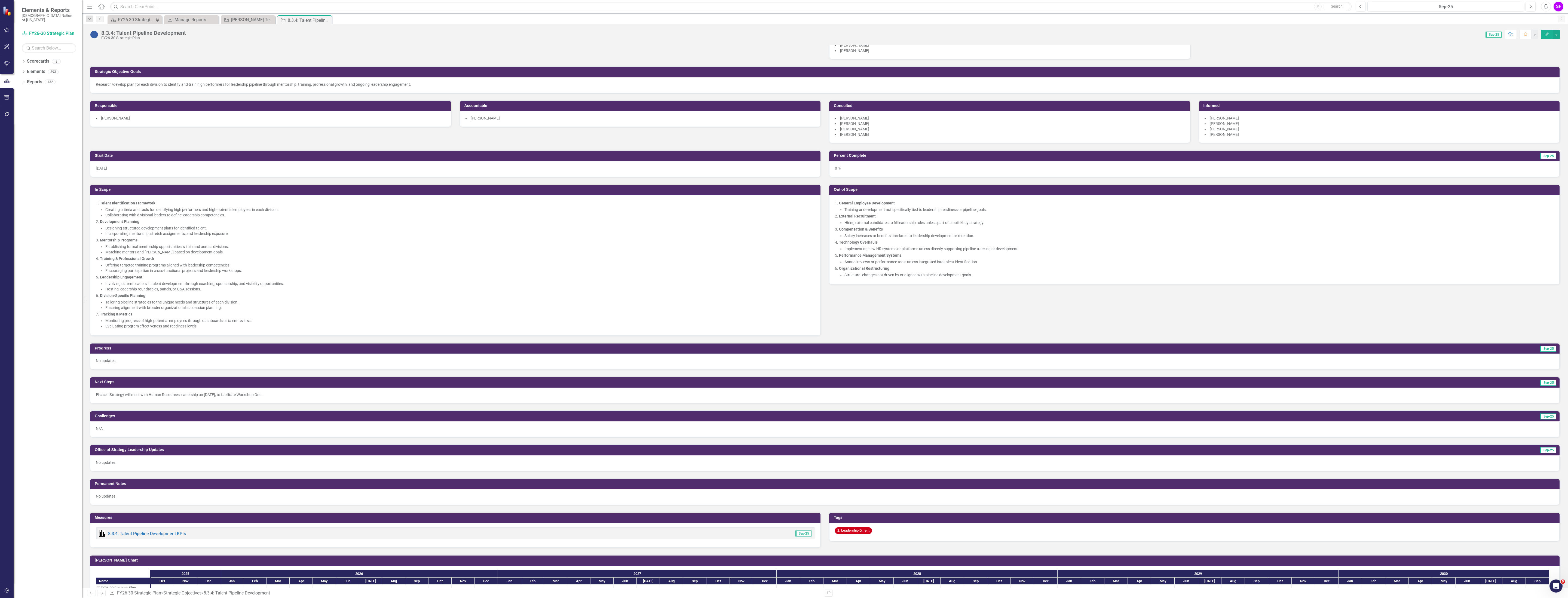
scroll to position [0, 0]
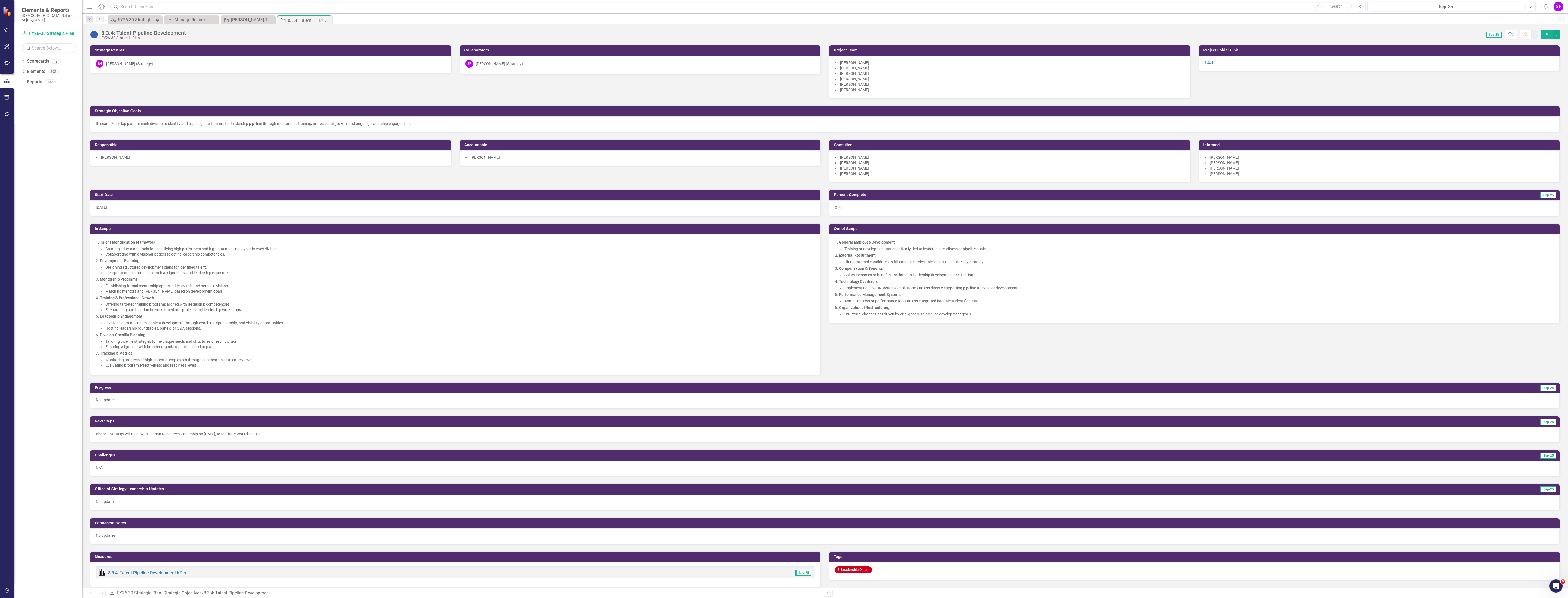
click at [327, 21] on icon at bounding box center [326, 20] width 3 height 3
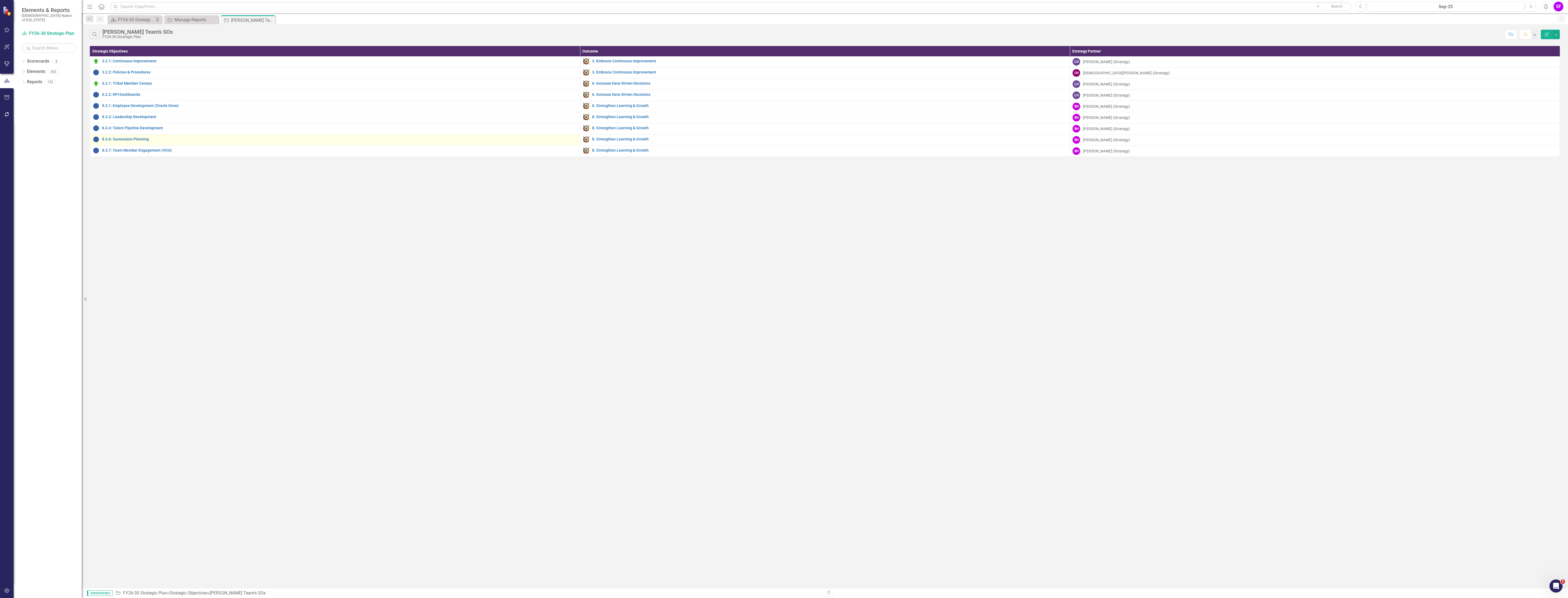
click at [131, 137] on td "8.3.6: Succession Planning Link Map View Link Map Edit Edit Strategic Objective…" at bounding box center [335, 140] width 490 height 11
click at [129, 140] on link "8.3.6: Succession Planning" at bounding box center [340, 139] width 475 height 4
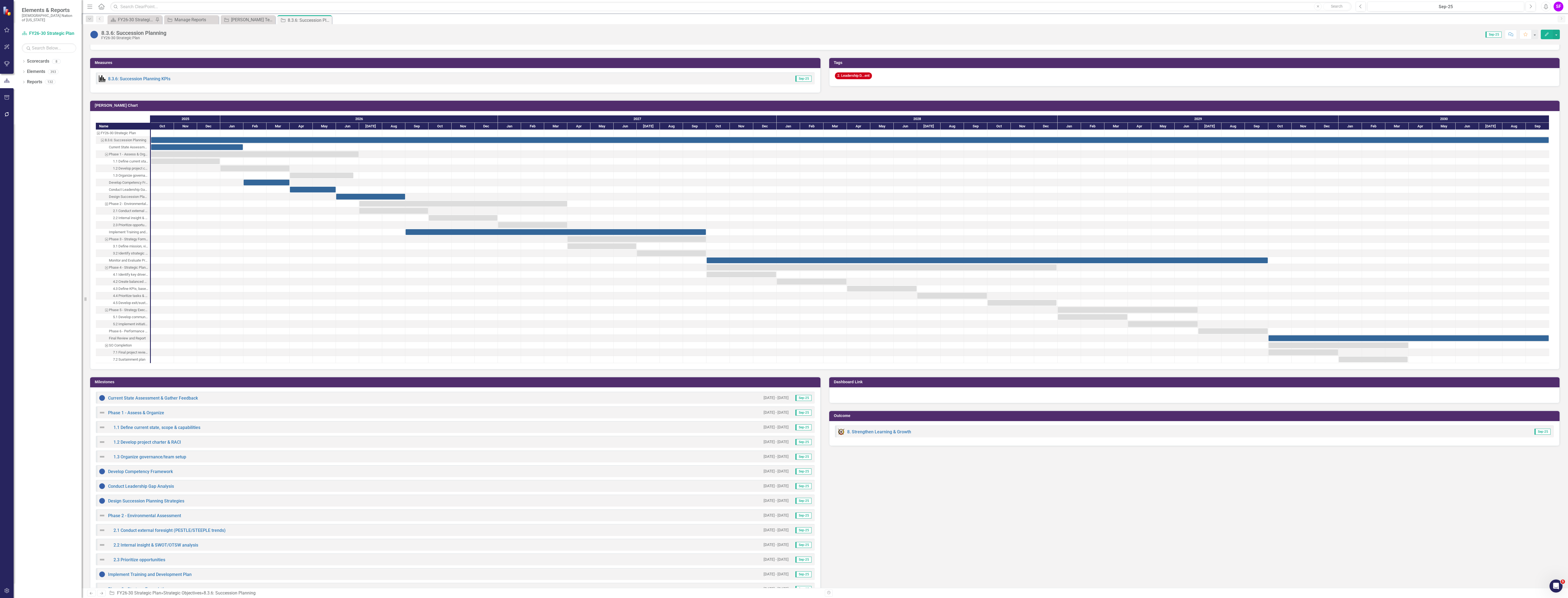
scroll to position [490, 0]
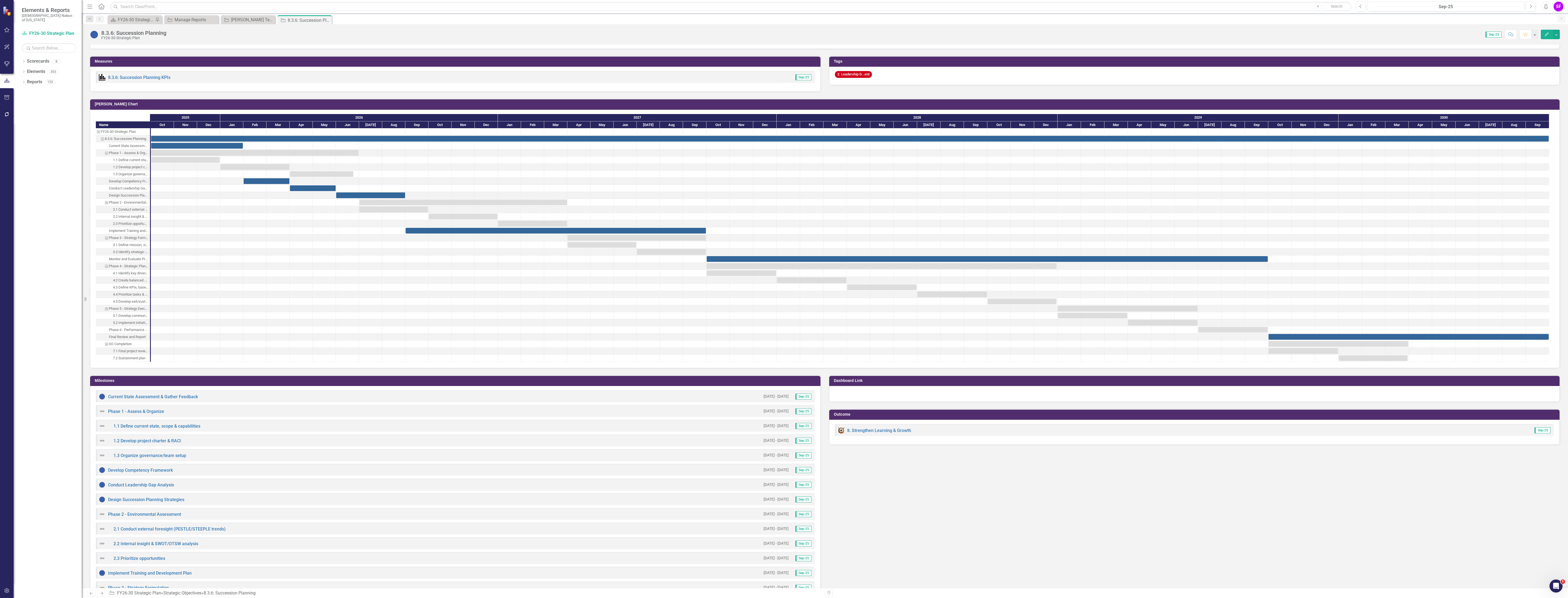
click at [309, 383] on h3 "Milestones" at bounding box center [457, 380] width 723 height 4
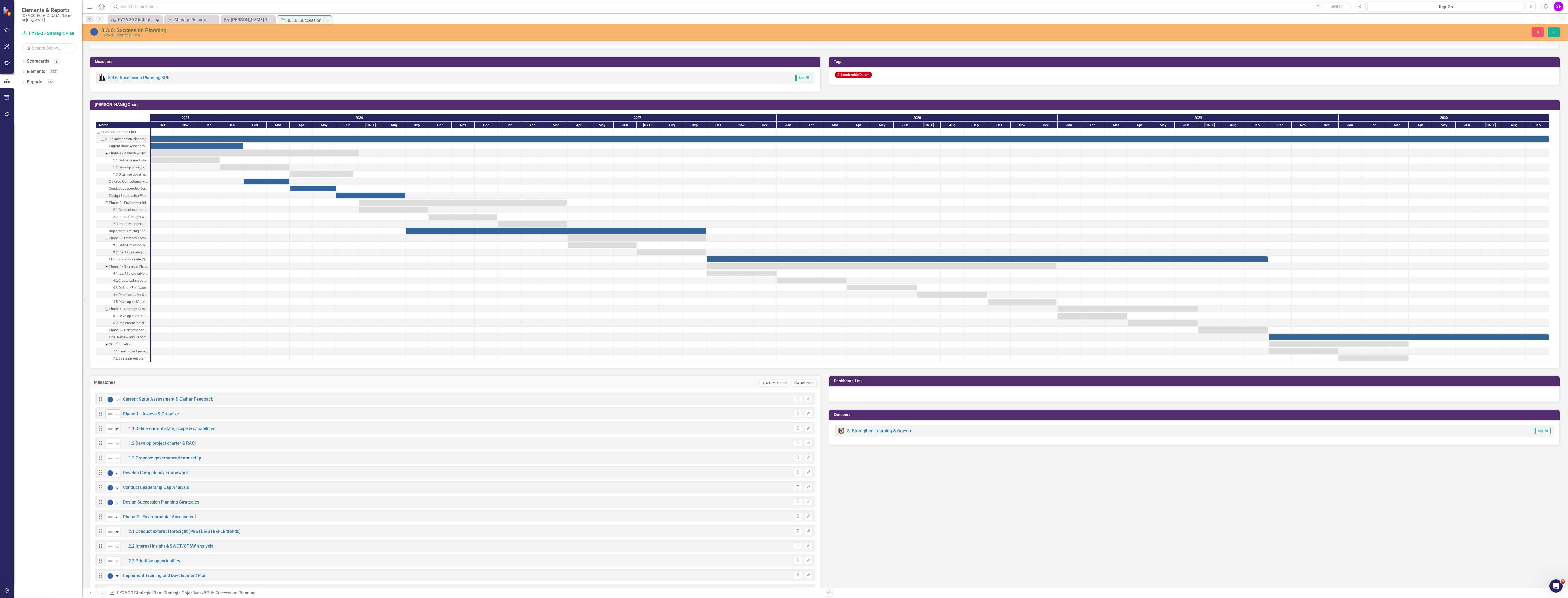
click at [108, 417] on img at bounding box center [110, 414] width 7 height 7
click at [114, 433] on div "Expand" at bounding box center [117, 428] width 5 height 9
click at [116, 446] on icon "Expand" at bounding box center [117, 443] width 5 height 4
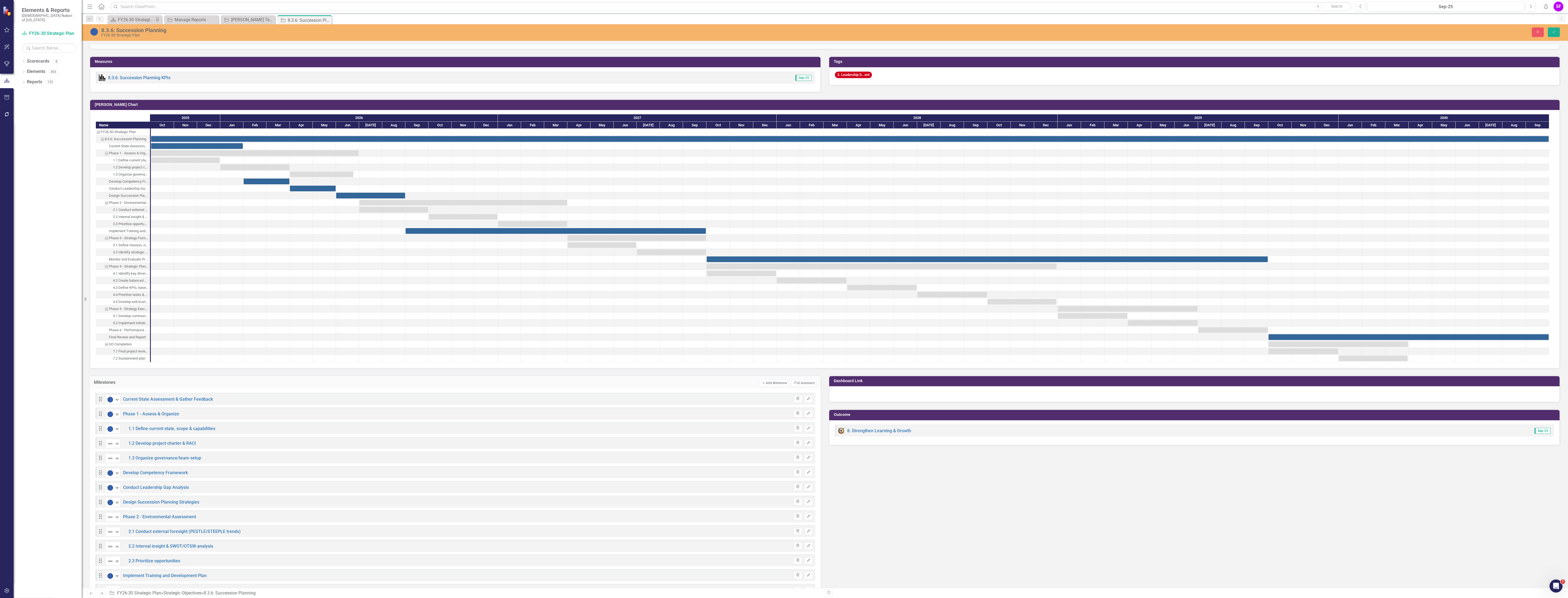
click at [116, 456] on div "Expand" at bounding box center [117, 458] width 5 height 9
drag, startPoint x: 116, startPoint y: 477, endPoint x: 119, endPoint y: 477, distance: 3.0
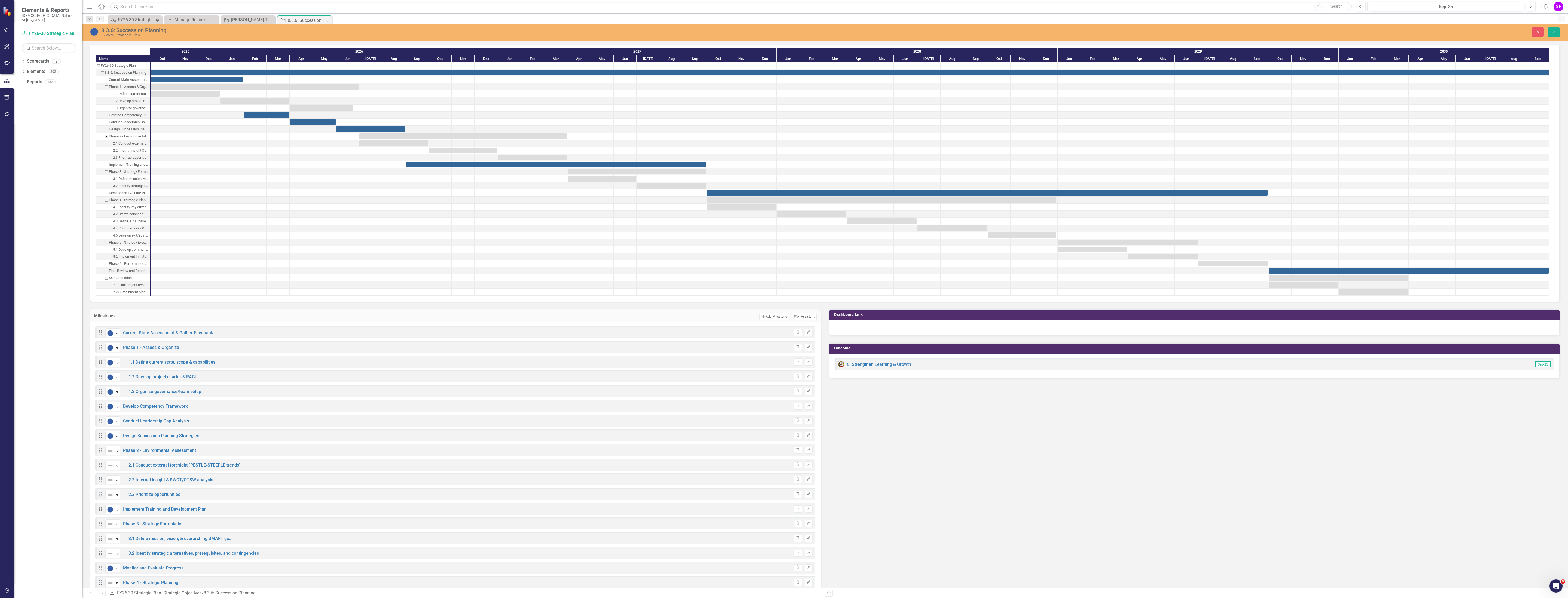
scroll to position [612, 0]
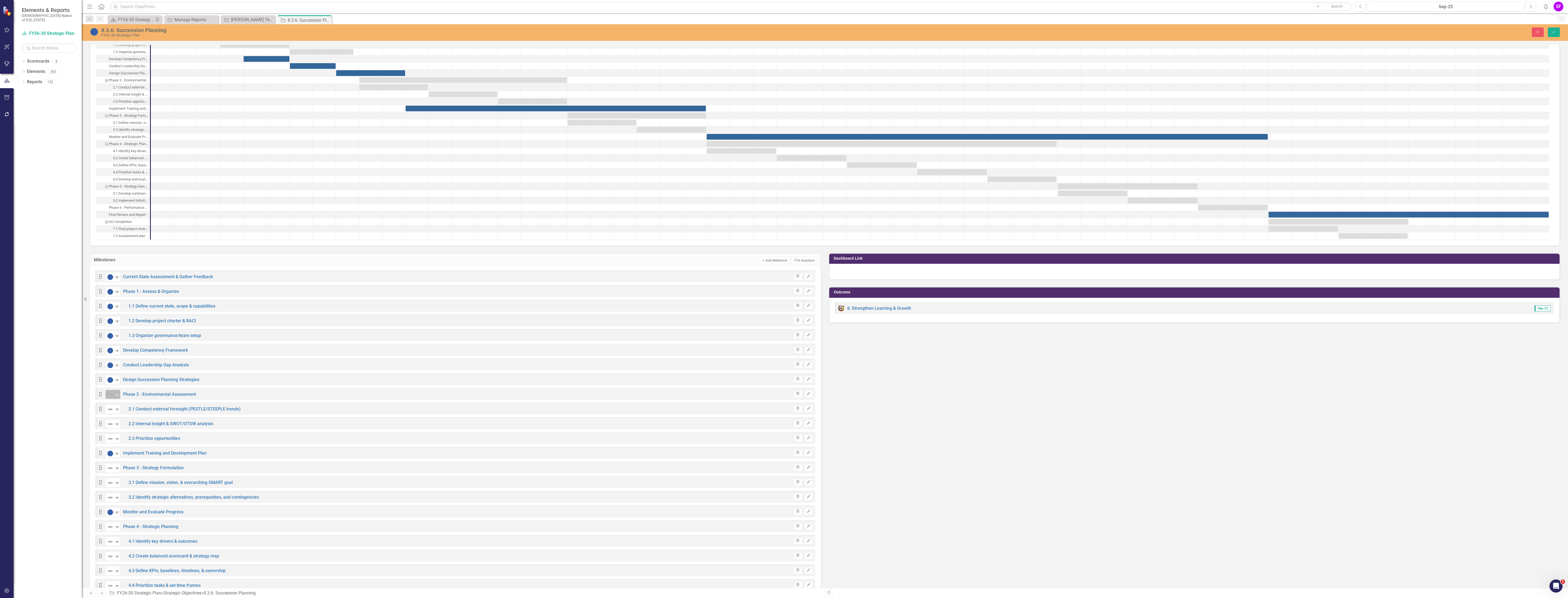
click at [116, 397] on icon "Expand" at bounding box center [117, 394] width 5 height 4
click at [114, 409] on icon "Expand" at bounding box center [117, 409] width 5 height 4
click at [116, 425] on icon "Expand" at bounding box center [117, 423] width 5 height 4
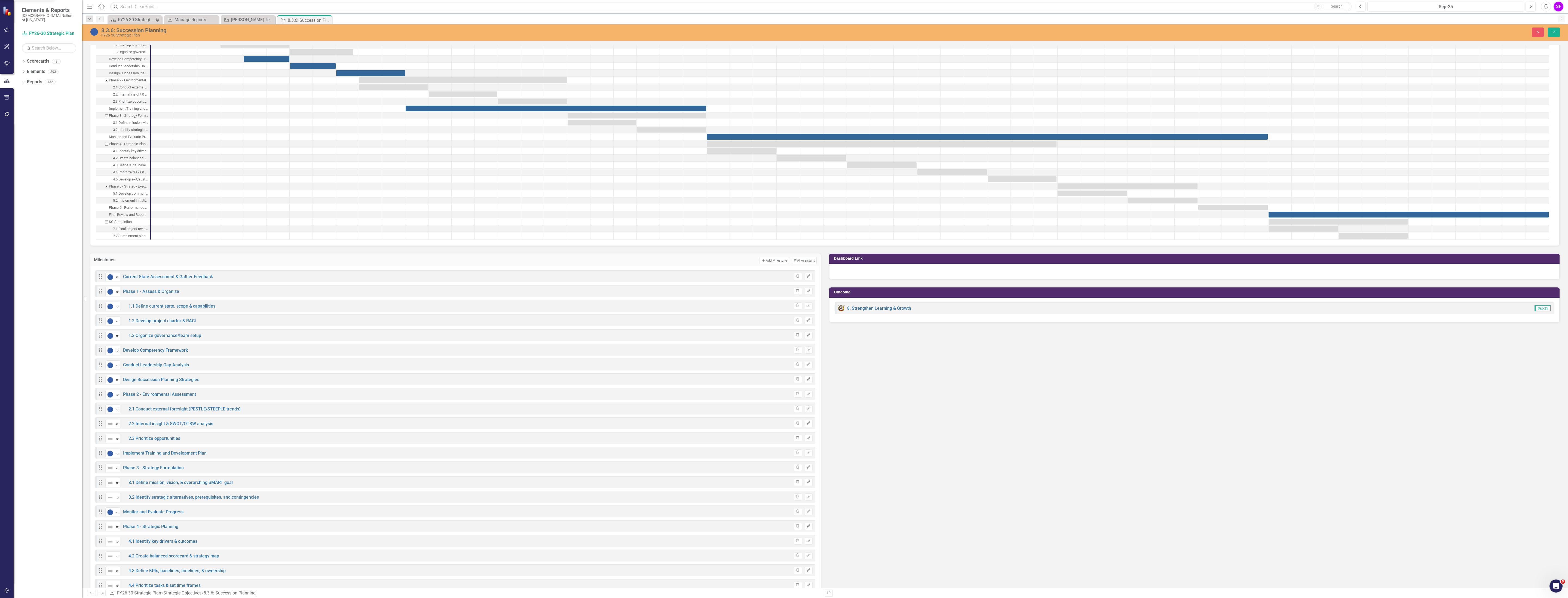
click at [116, 440] on icon "Expand" at bounding box center [117, 438] width 5 height 4
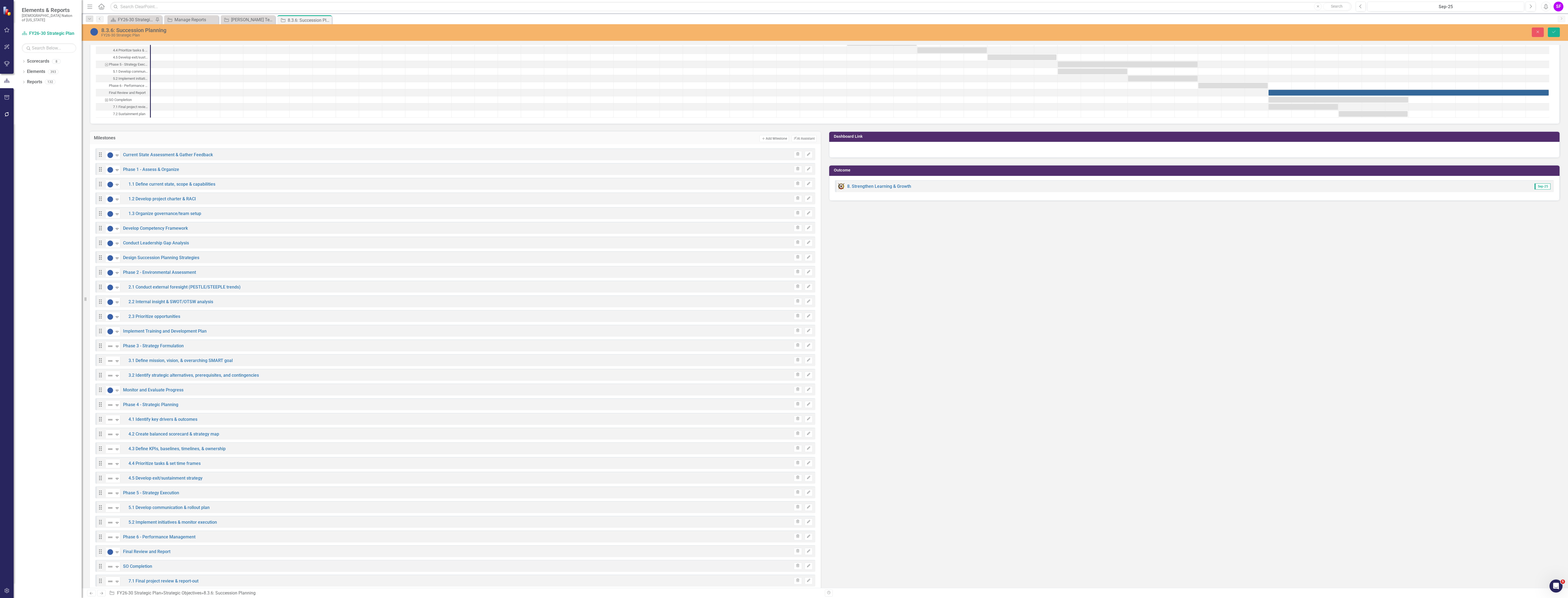
scroll to position [735, 0]
click at [111, 349] on img at bounding box center [110, 346] width 7 height 7
click at [116, 364] on div "Expand" at bounding box center [117, 360] width 5 height 9
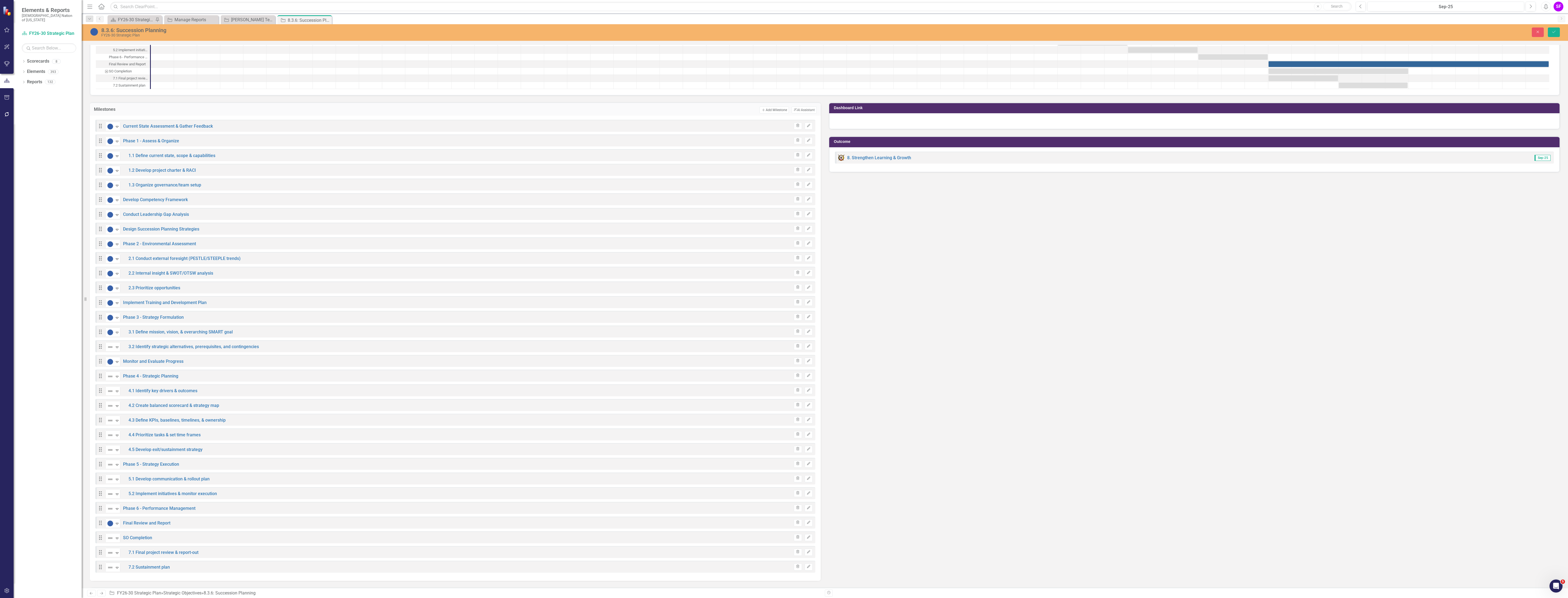
scroll to position [797, 0]
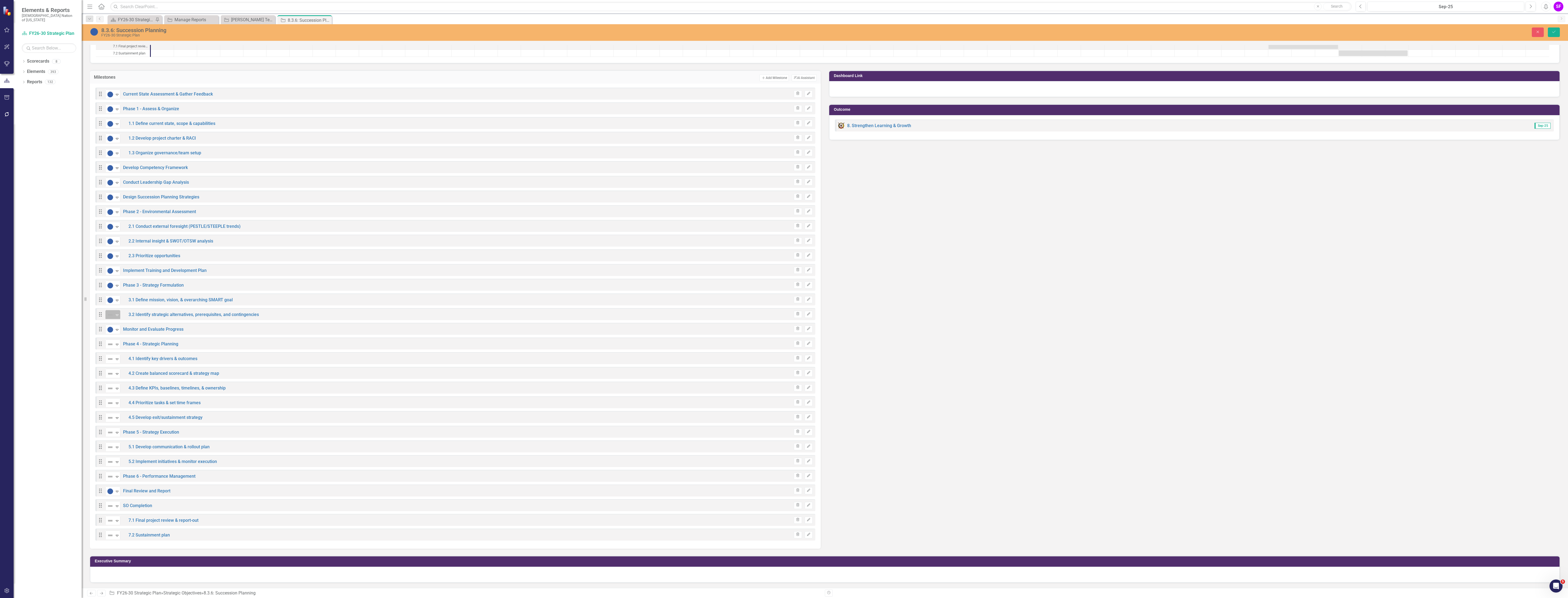
click at [116, 313] on icon "Expand" at bounding box center [117, 315] width 5 height 4
click at [119, 343] on icon "Expand" at bounding box center [117, 344] width 5 height 4
click at [117, 344] on icon at bounding box center [117, 344] width 2 height 2
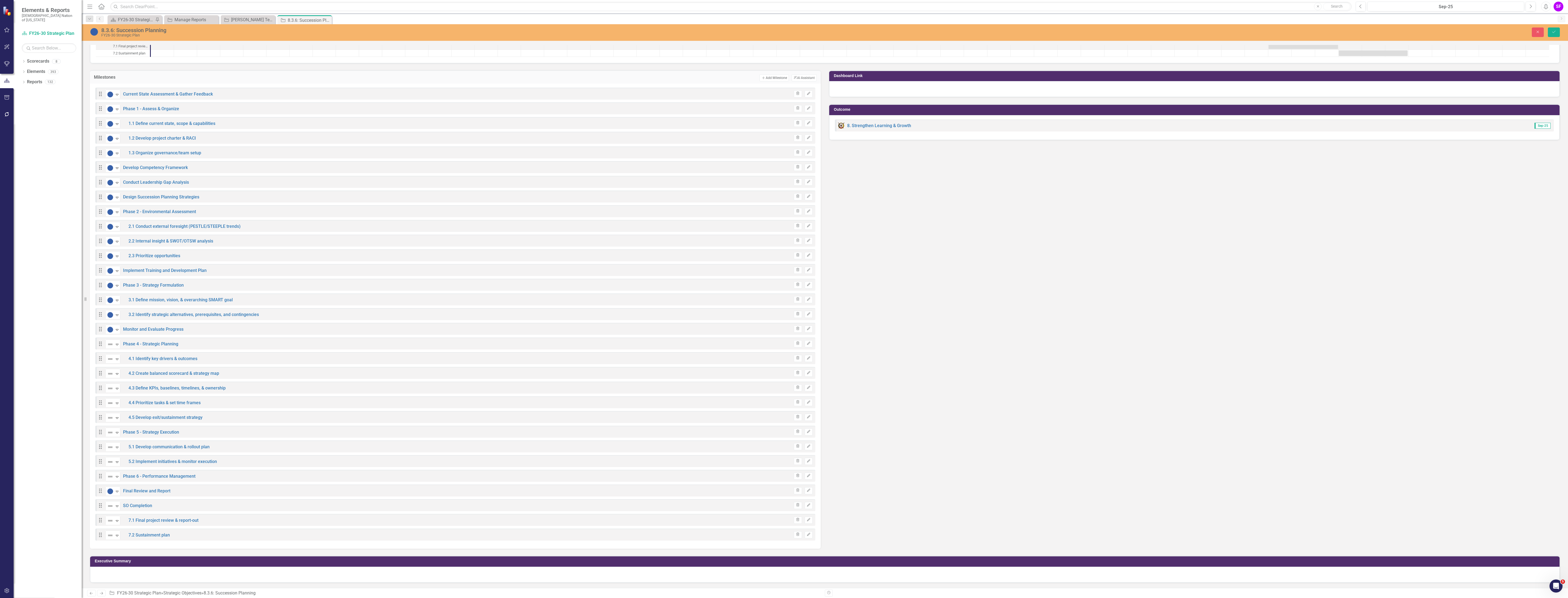
click at [116, 361] on div "Expand" at bounding box center [117, 358] width 5 height 9
click at [115, 370] on div "Expand" at bounding box center [117, 373] width 5 height 9
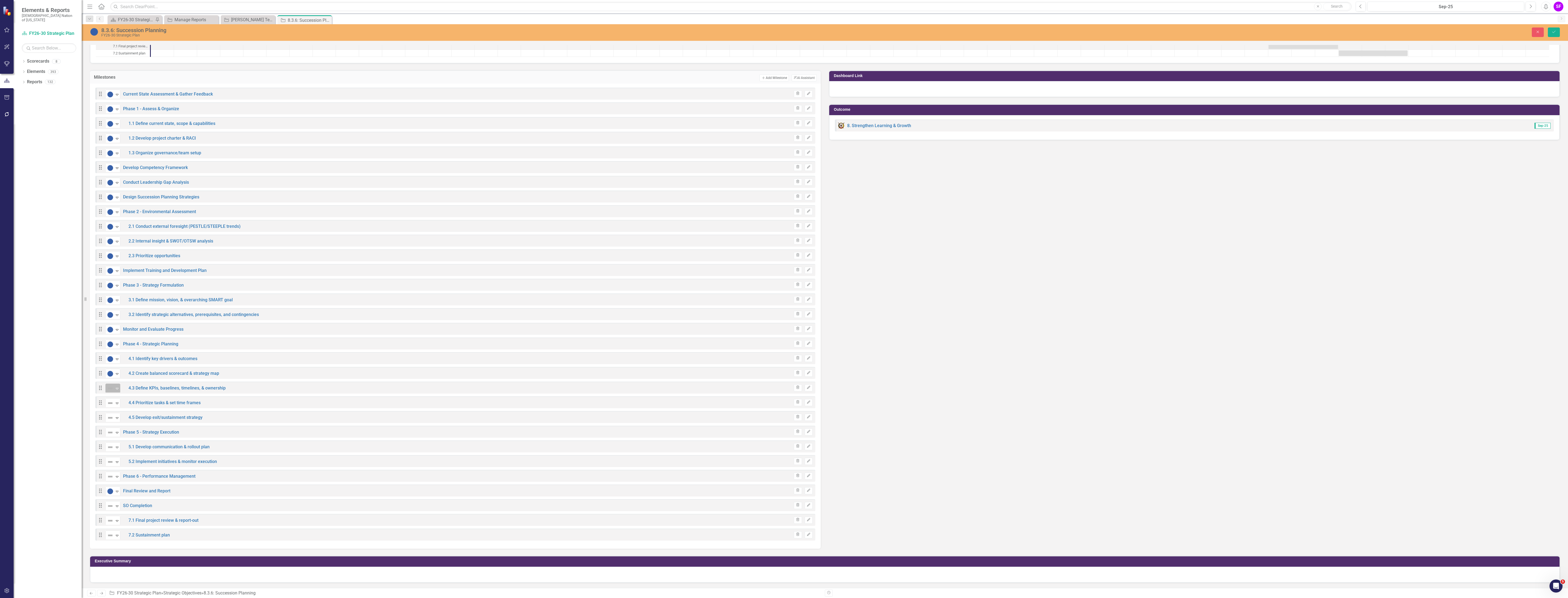
click at [116, 384] on div "Expand" at bounding box center [117, 388] width 5 height 9
click at [114, 398] on div "Expand" at bounding box center [117, 403] width 5 height 9
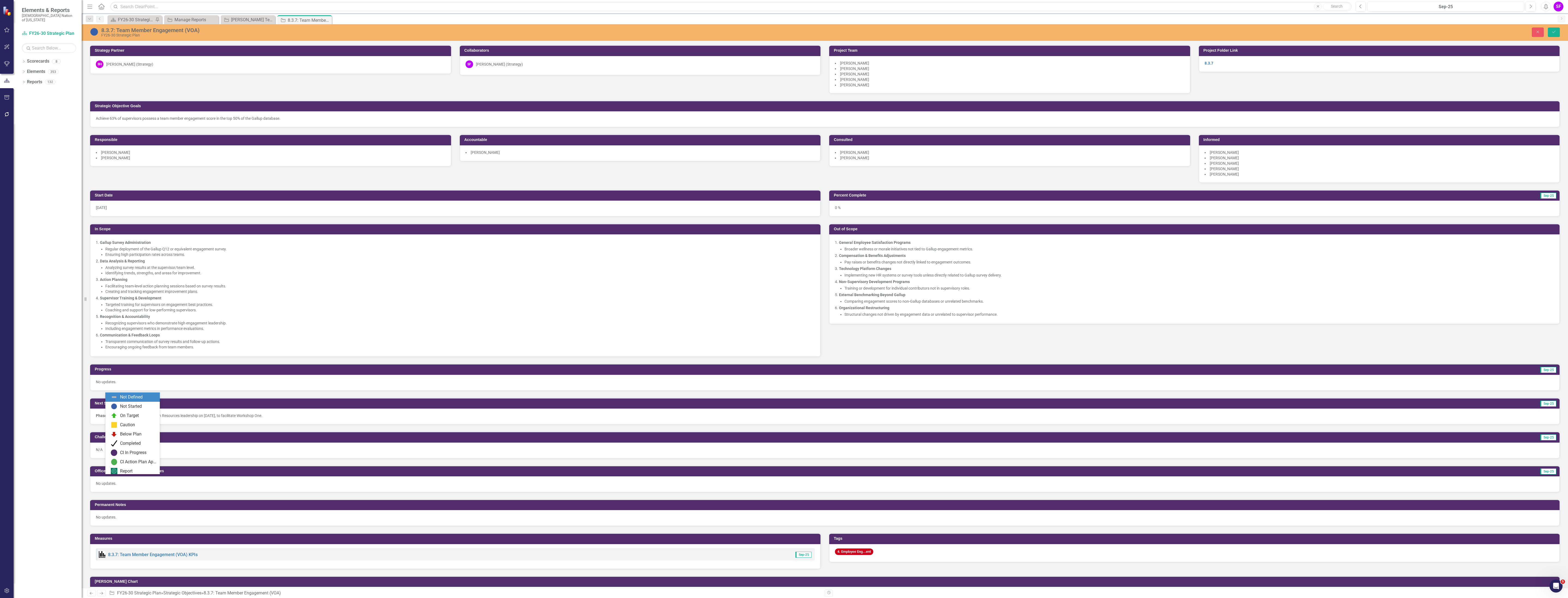
scroll to position [827, 0]
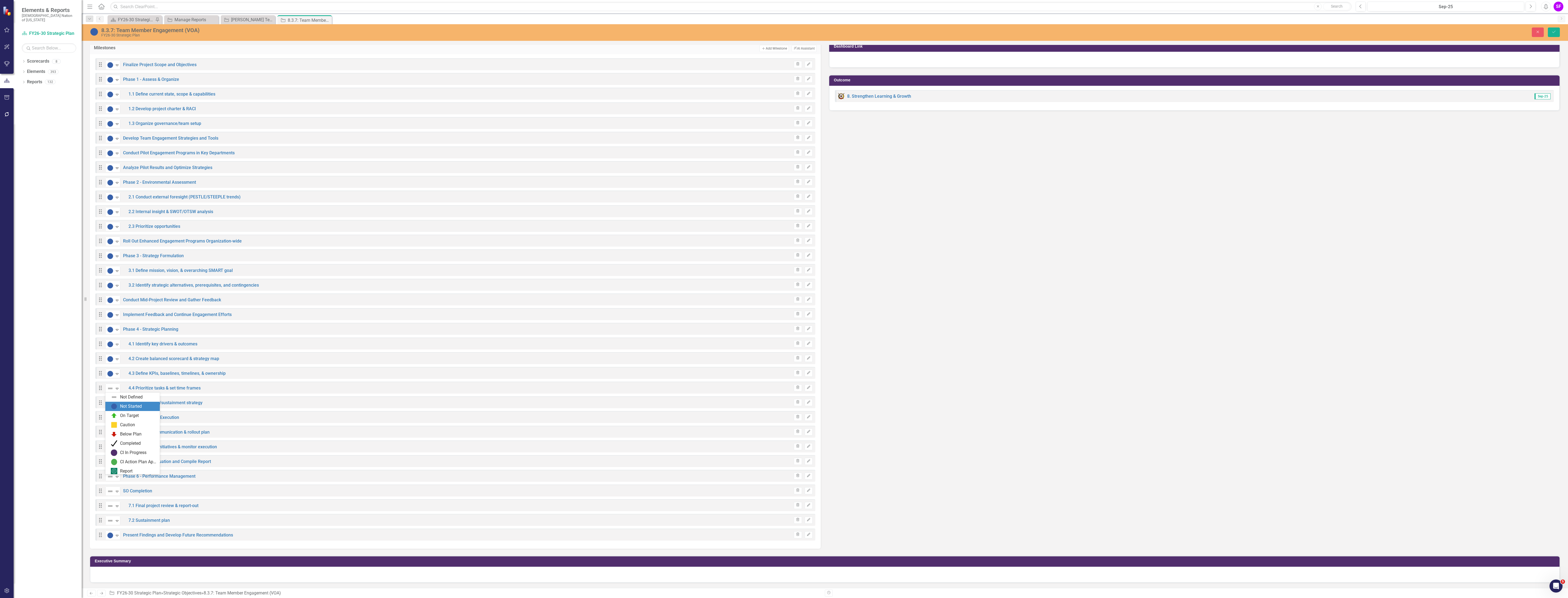
click at [118, 403] on div "Not Defined Not Started On Target Caution Below Plan Completed CI In Progress C…" at bounding box center [132, 433] width 54 height 82
click at [118, 403] on div "Not Started" at bounding box center [133, 406] width 46 height 7
click at [122, 402] on div "Not Defined Expand" at bounding box center [114, 402] width 18 height 10
click at [117, 403] on icon at bounding box center [117, 403] width 2 height 2
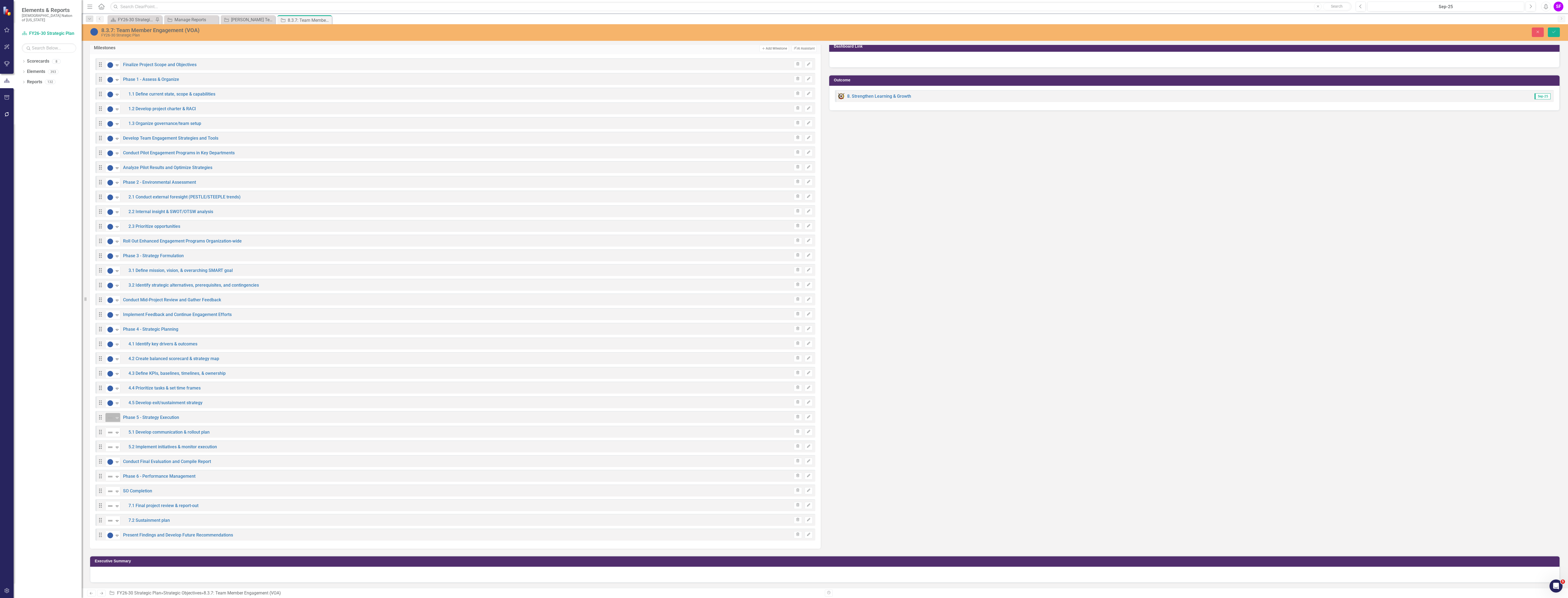
click at [119, 417] on icon "Expand" at bounding box center [117, 417] width 5 height 4
click at [114, 432] on div "Not Defined" at bounding box center [110, 432] width 8 height 8
click at [119, 445] on icon "Expand" at bounding box center [117, 447] width 5 height 4
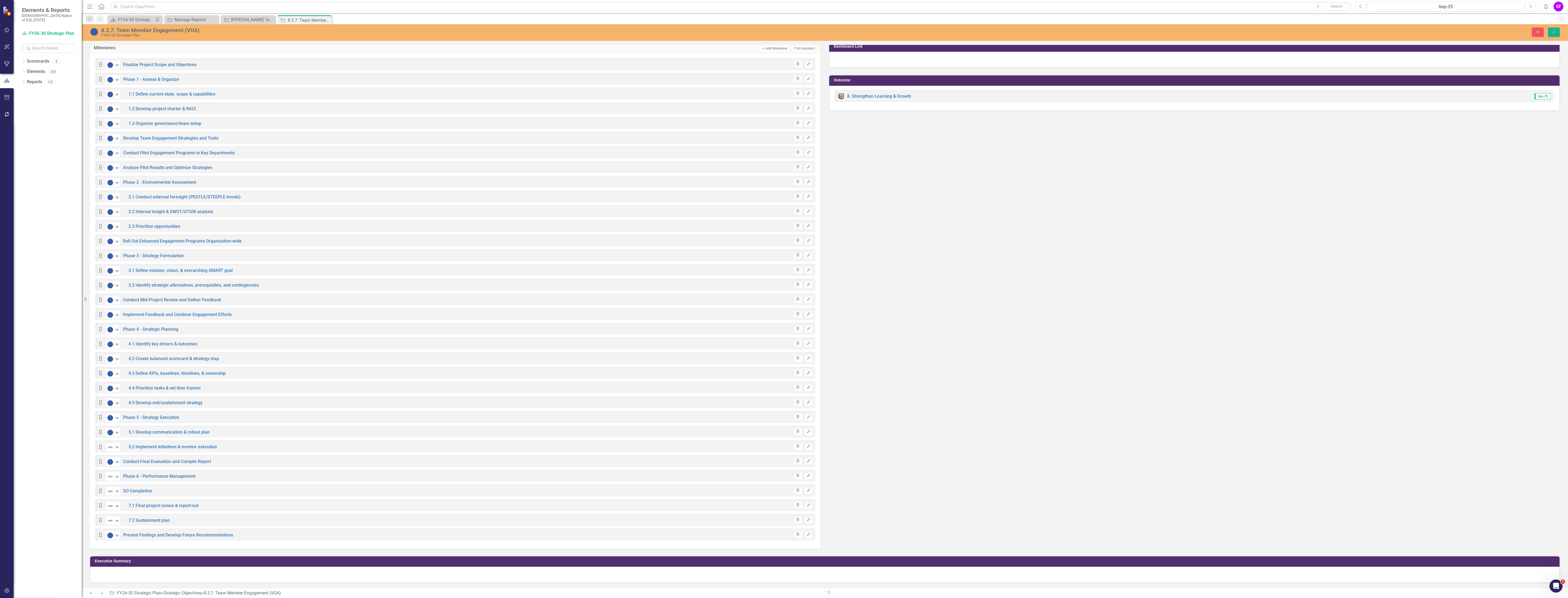
click at [118, 478] on div "Expand" at bounding box center [117, 476] width 5 height 9
click at [114, 489] on icon "Expand" at bounding box center [117, 491] width 5 height 4
drag, startPoint x: 131, startPoint y: 414, endPoint x: 138, endPoint y: 501, distance: 87.3
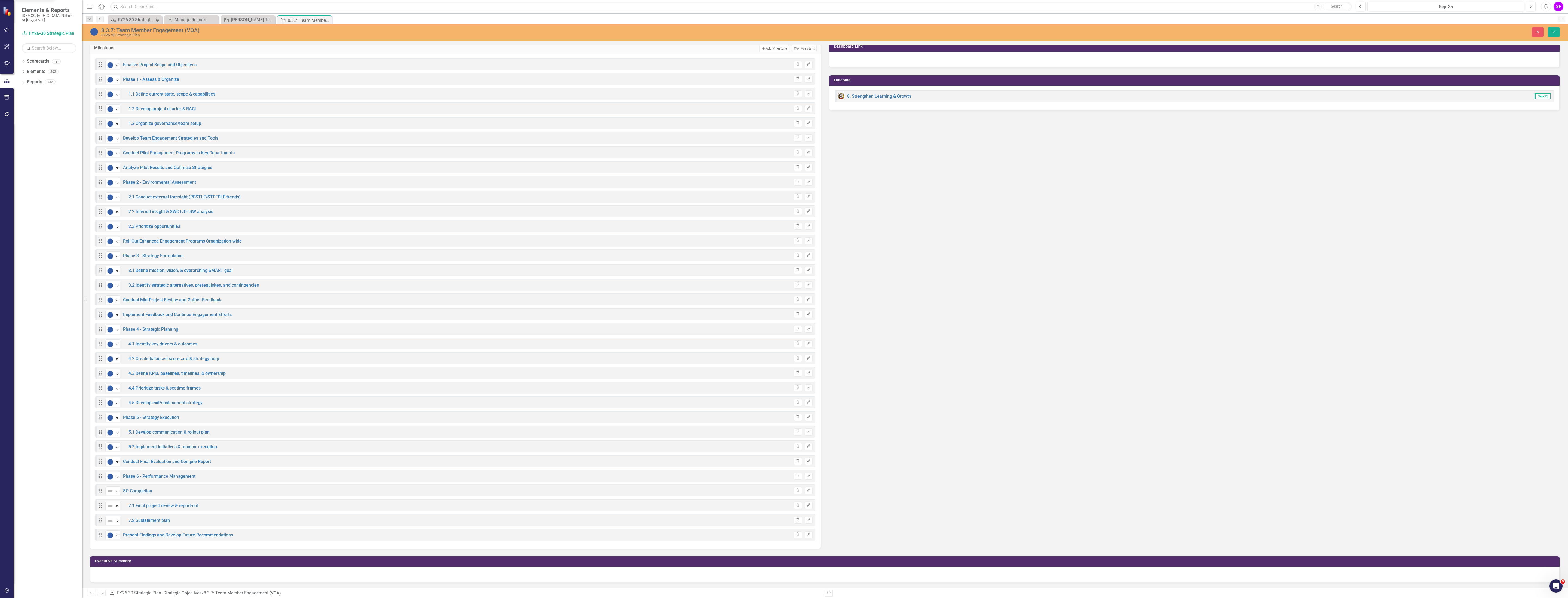
click at [117, 508] on div "Expand" at bounding box center [117, 506] width 5 height 9
click at [117, 517] on div "Expand" at bounding box center [117, 520] width 5 height 9
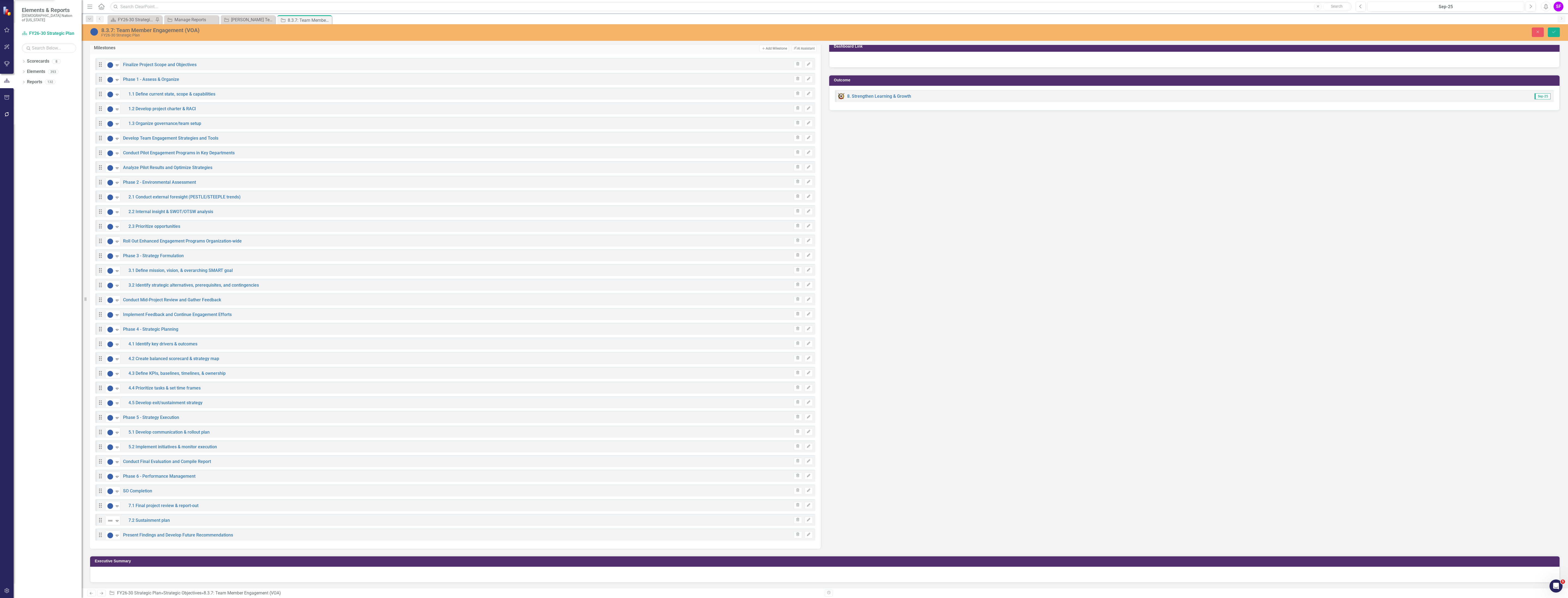
click at [144, 443] on div "Not Started Expand 5.2 Implement initiatives & monitor execution" at bounding box center [161, 447] width 111 height 10
click at [1549, 29] on button "Save" at bounding box center [1554, 32] width 12 height 10
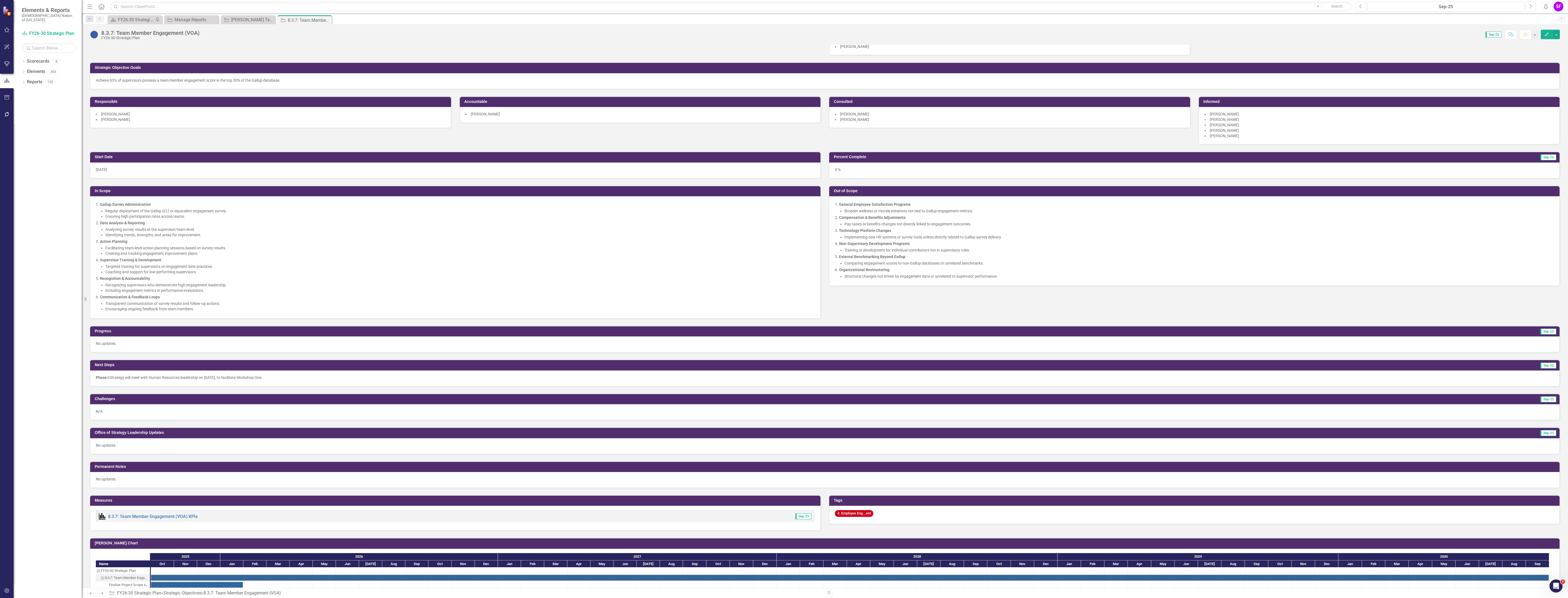
scroll to position [0, 0]
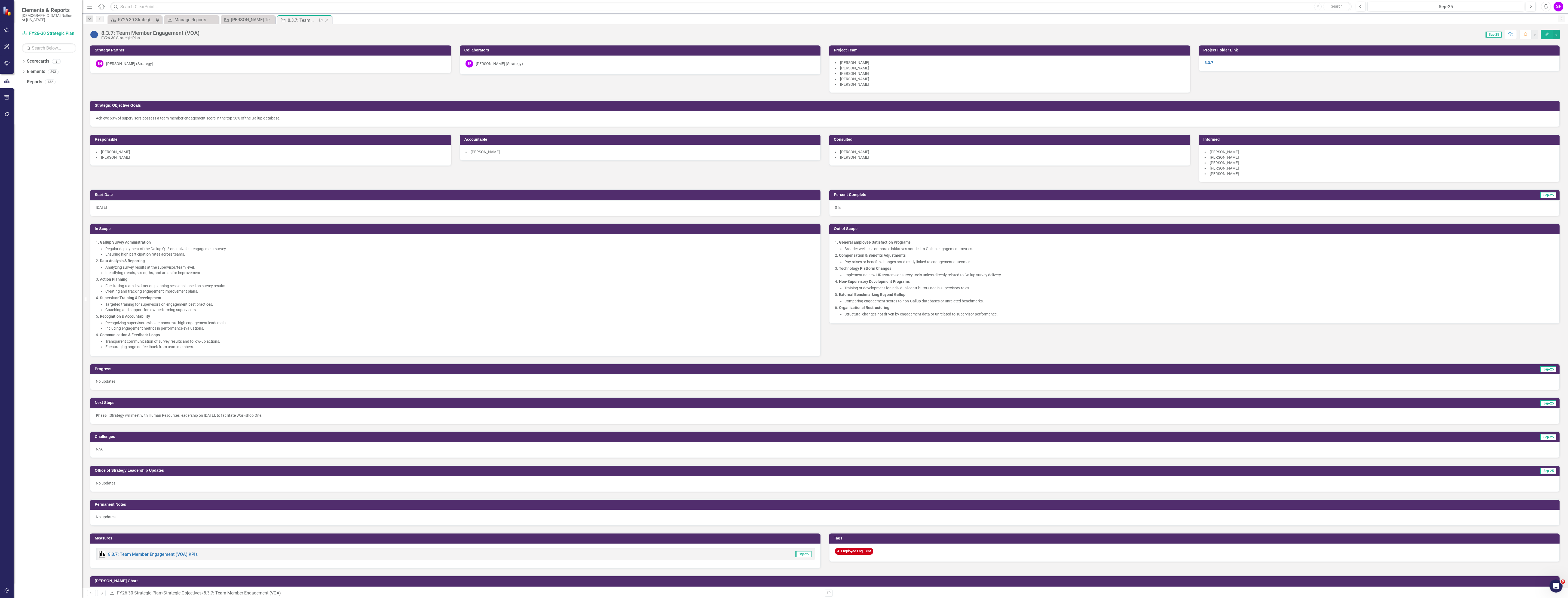
click at [325, 19] on icon "Close" at bounding box center [326, 20] width 5 height 4
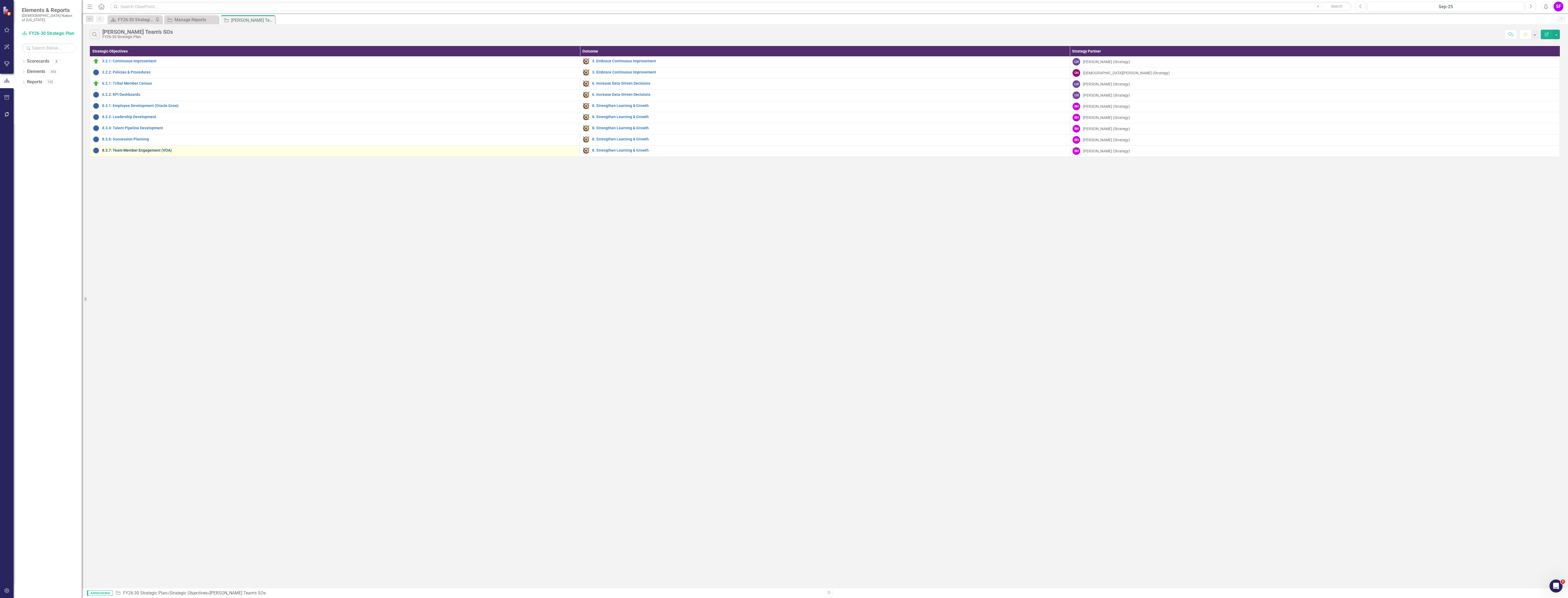
click at [144, 151] on link "8.3.7: Team Member Engagement (VOA)" at bounding box center [340, 150] width 475 height 4
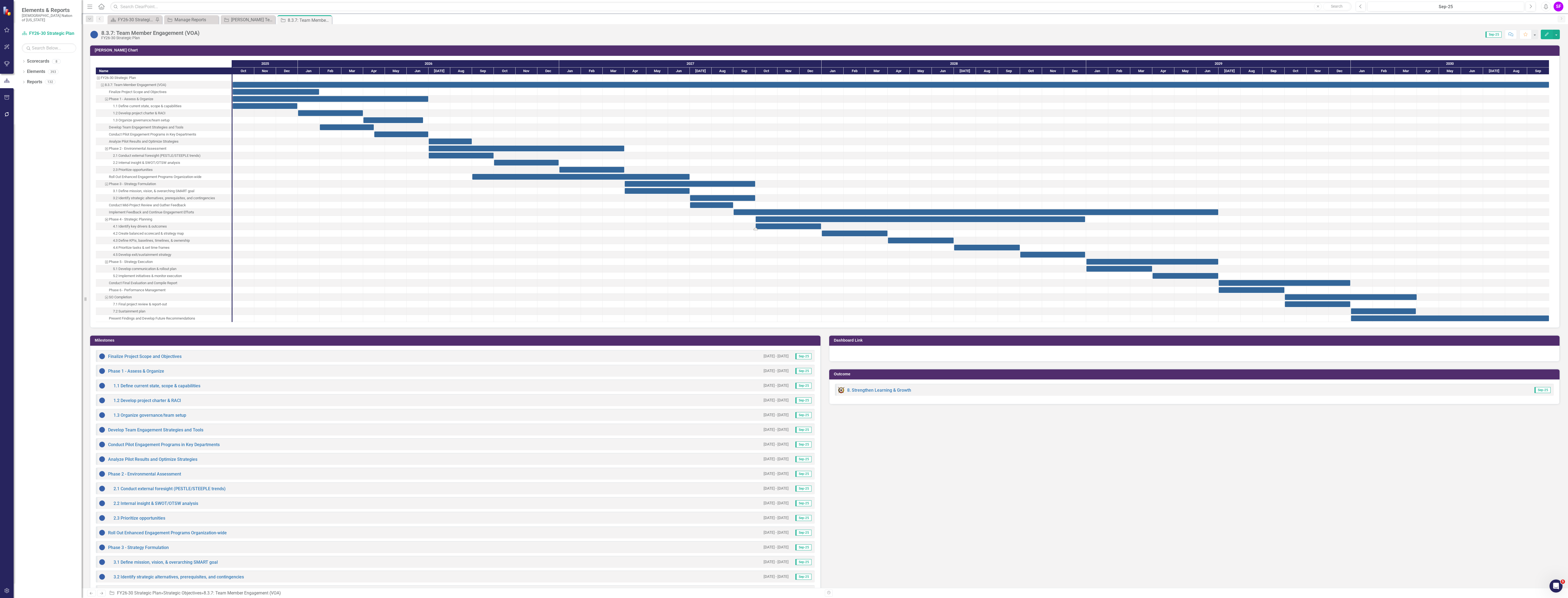
scroll to position [816, 0]
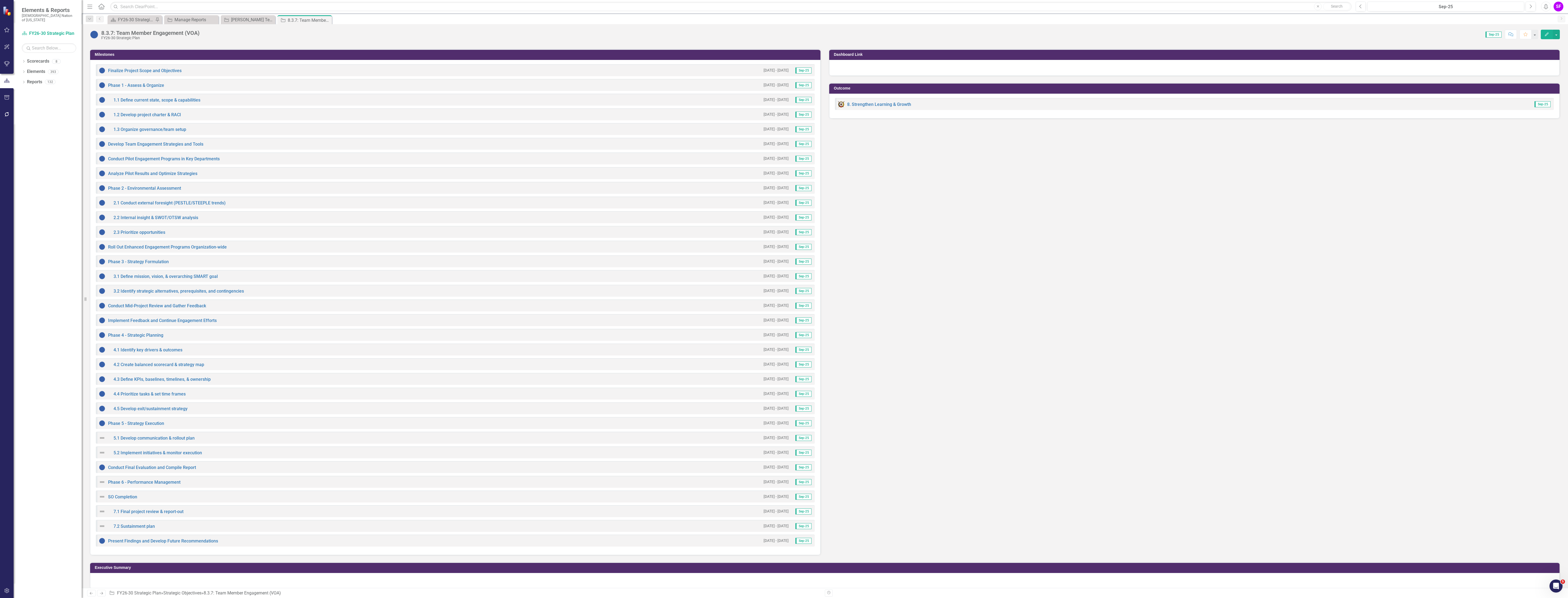
click at [231, 55] on h3 "Milestones" at bounding box center [457, 54] width 723 height 4
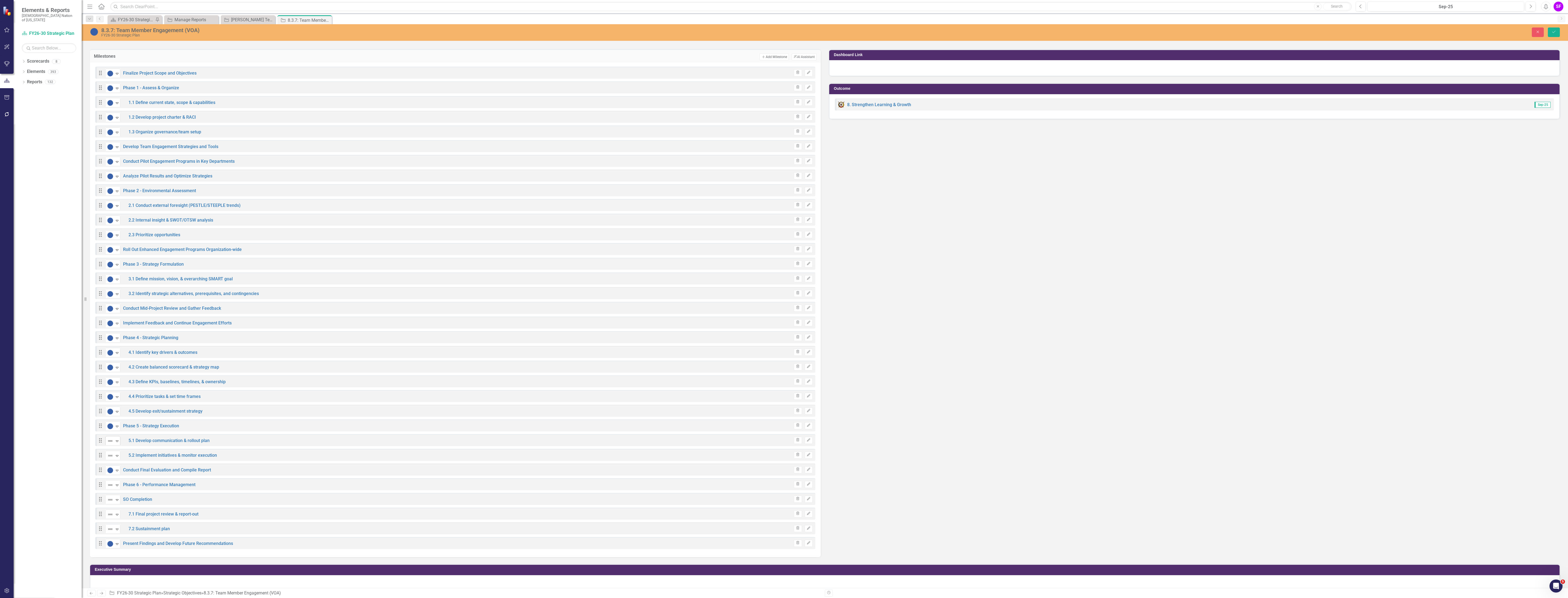
click at [117, 443] on icon "Expand" at bounding box center [117, 440] width 5 height 4
click at [112, 459] on img at bounding box center [110, 455] width 7 height 7
click at [116, 487] on icon "Expand" at bounding box center [117, 484] width 5 height 4
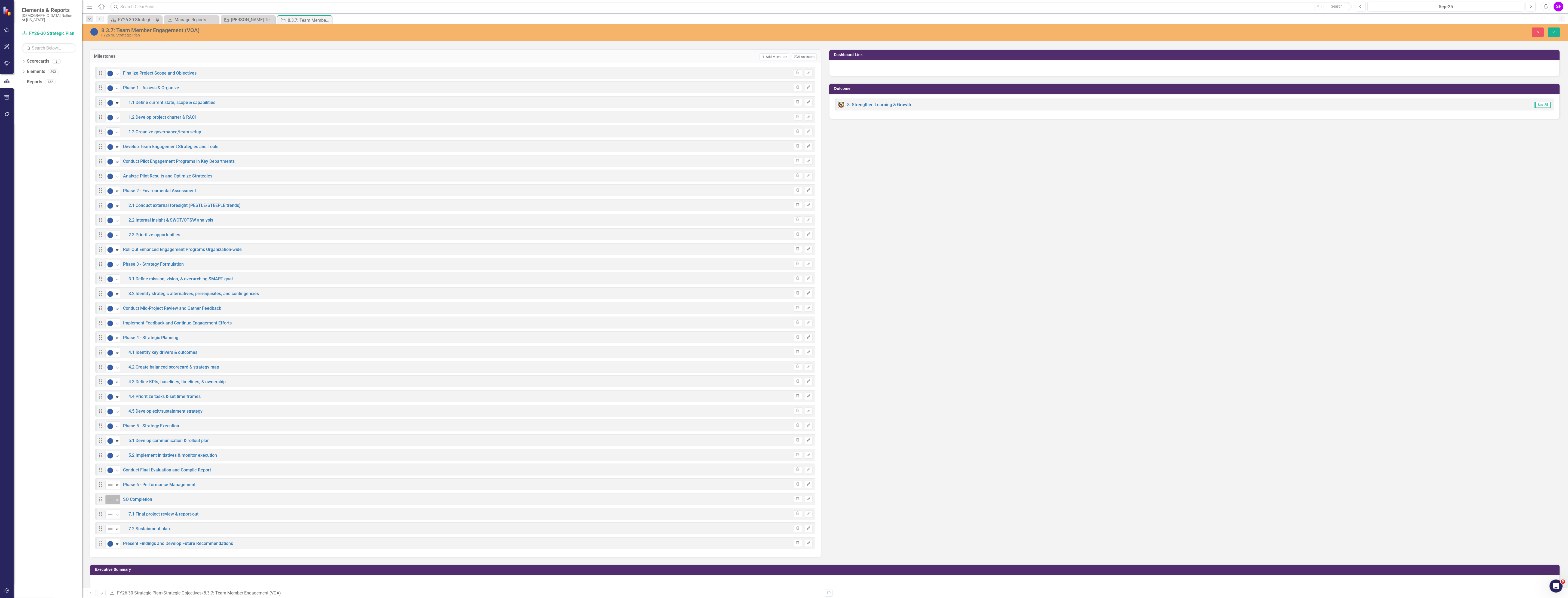
click at [113, 502] on img at bounding box center [110, 499] width 7 height 7
click at [117, 518] on div "Expand" at bounding box center [117, 514] width 5 height 9
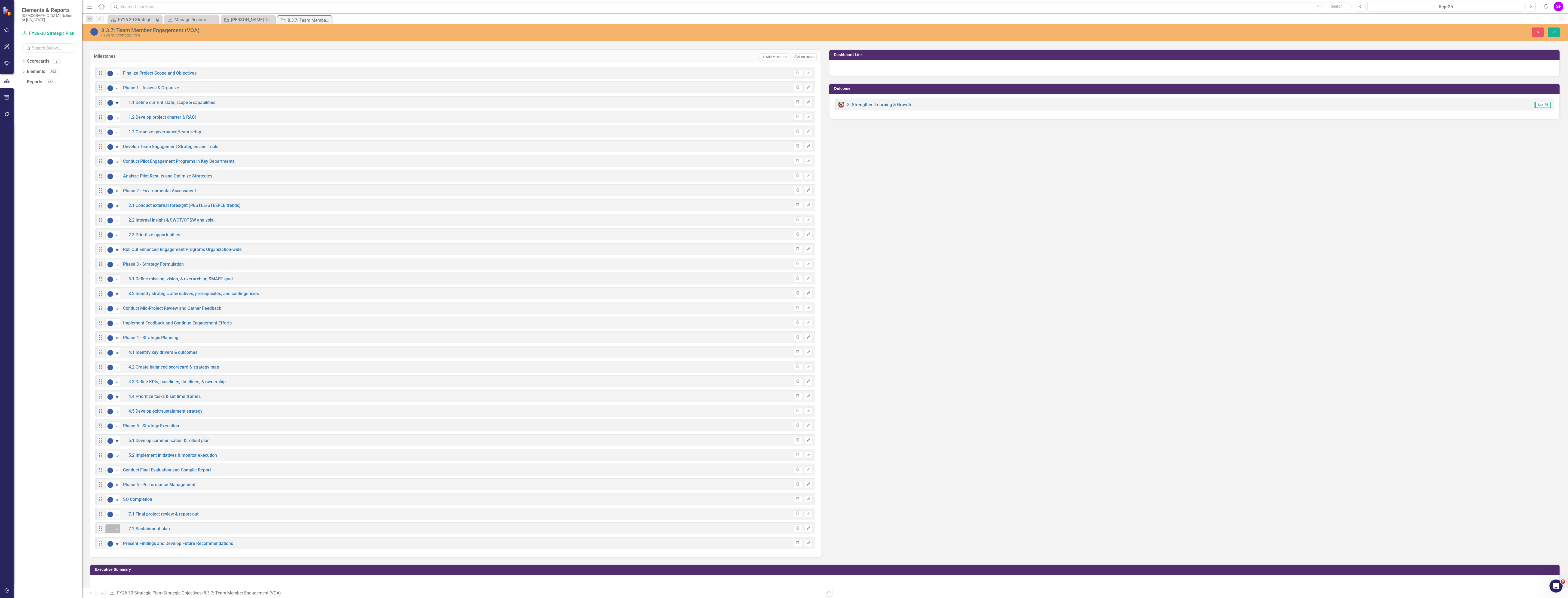
click at [110, 532] on img at bounding box center [110, 529] width 7 height 7
click at [1553, 36] on button "Save" at bounding box center [1554, 32] width 12 height 10
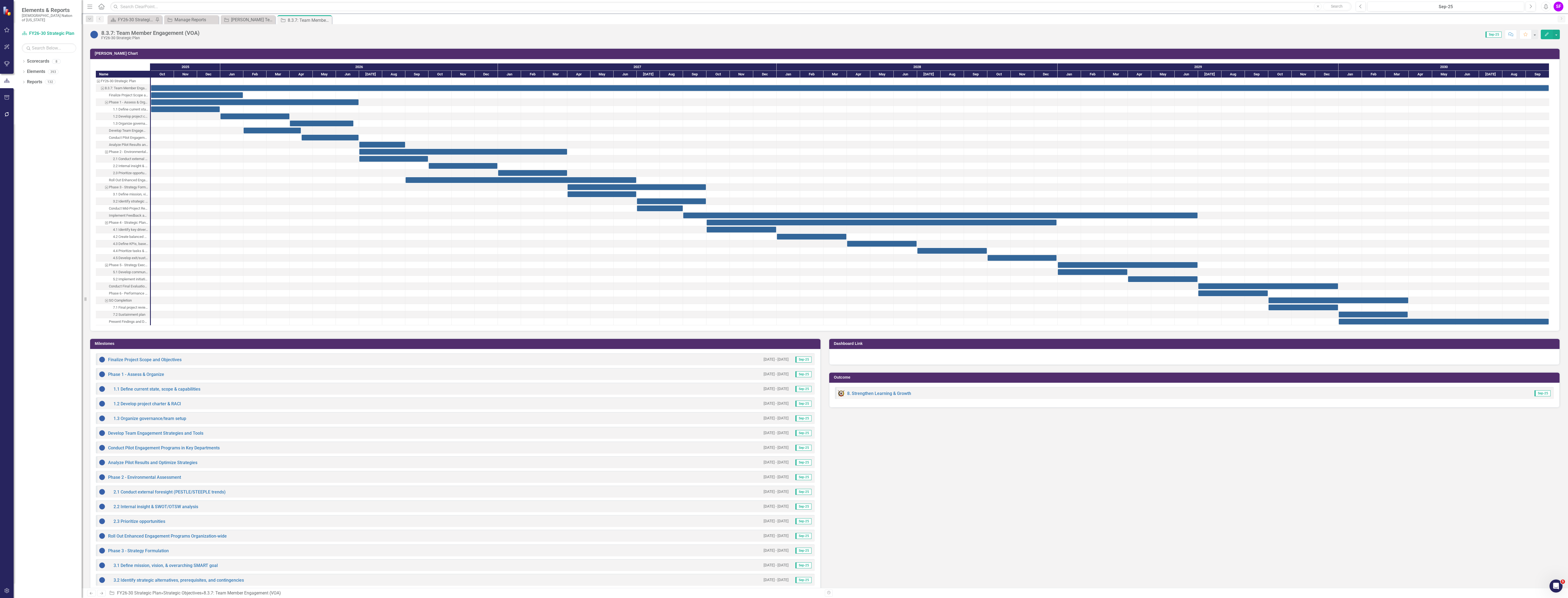
scroll to position [571, 0]
